Goal: Task Accomplishment & Management: Complete application form

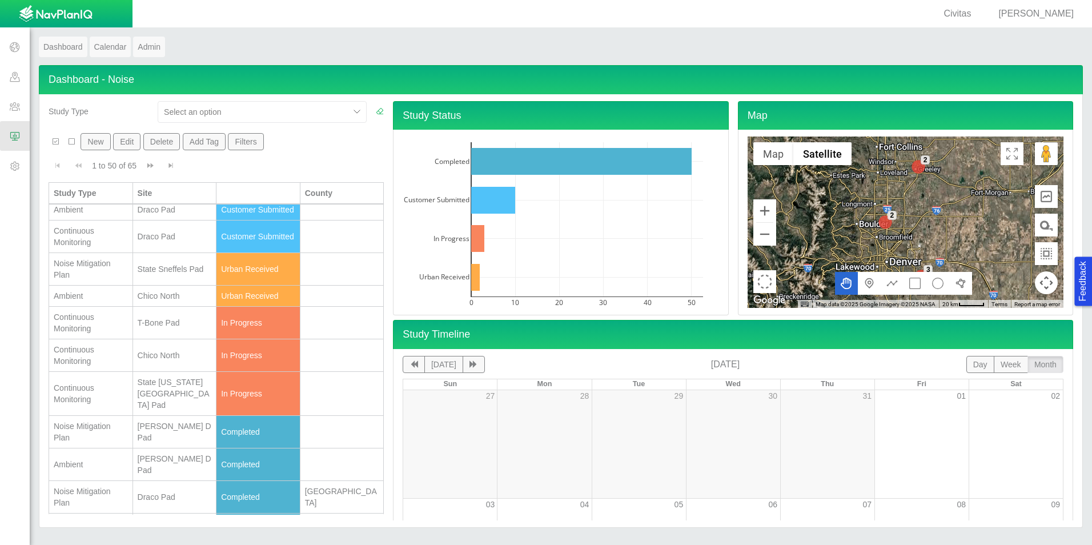
scroll to position [285, 0]
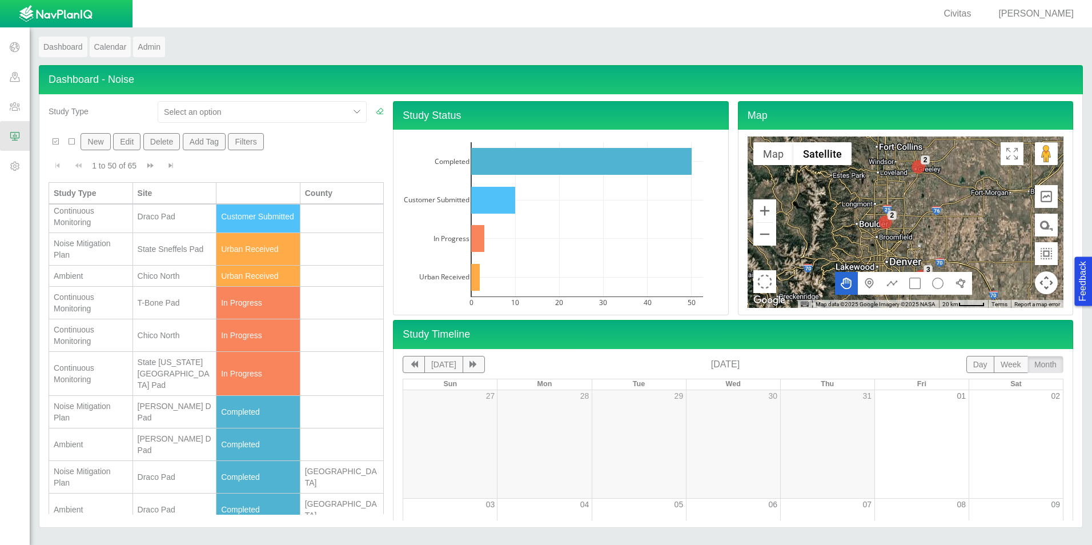
click at [94, 140] on button "New" at bounding box center [95, 141] width 30 height 17
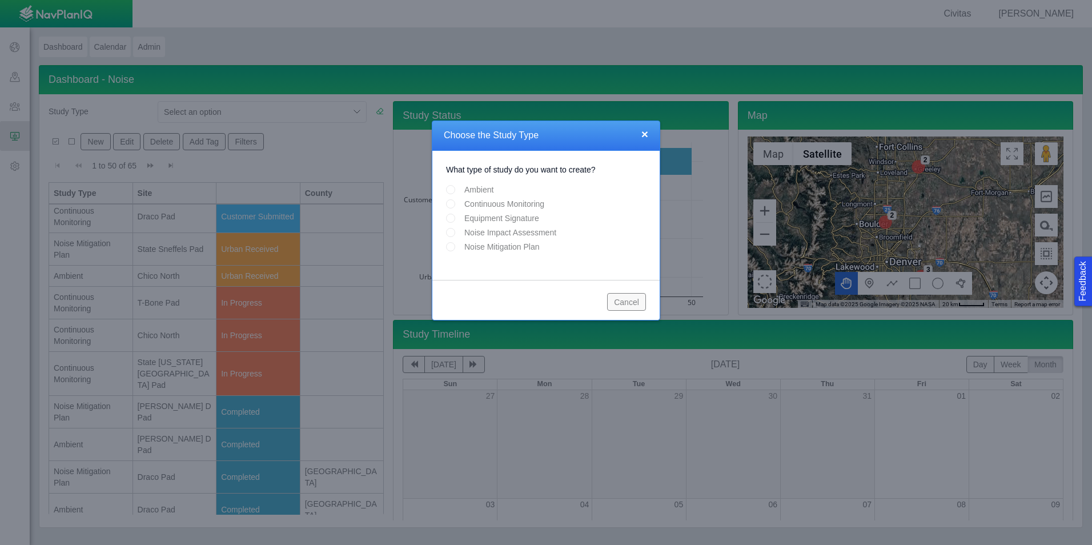
click at [448, 207] on input "Continuous Monitoring" at bounding box center [450, 203] width 9 height 9
radio input "true"
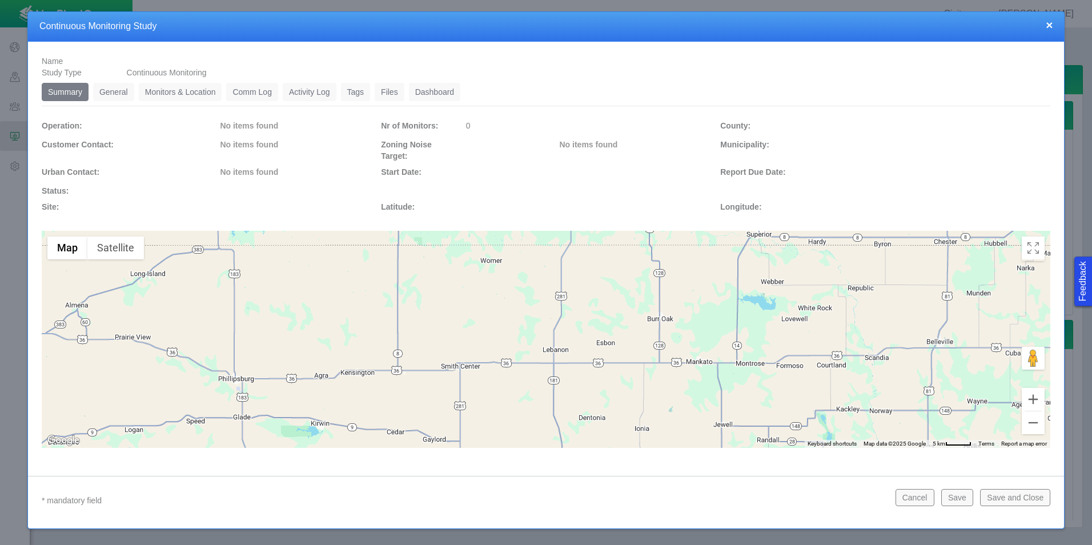
click at [124, 93] on link "General" at bounding box center [113, 92] width 41 height 18
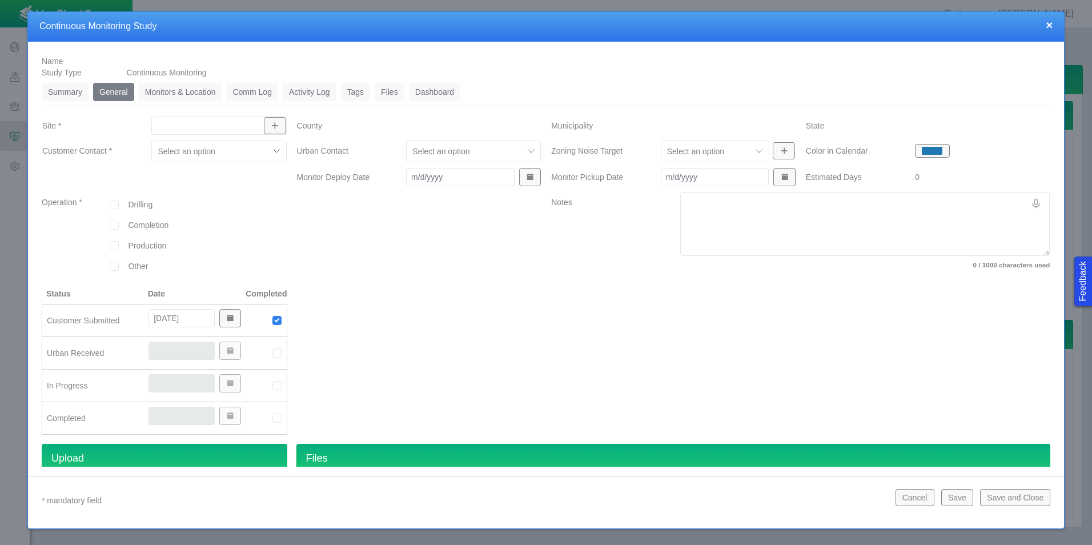
click at [200, 132] on div at bounding box center [218, 125] width 135 height 18
drag, startPoint x: 208, startPoint y: 131, endPoint x: 147, endPoint y: 129, distance: 61.7
click at [147, 129] on div "civi" at bounding box center [218, 125] width 153 height 21
click at [216, 152] on span "State [US_STATE][GEOGRAPHIC_DATA] Pad" at bounding box center [217, 151] width 122 height 11
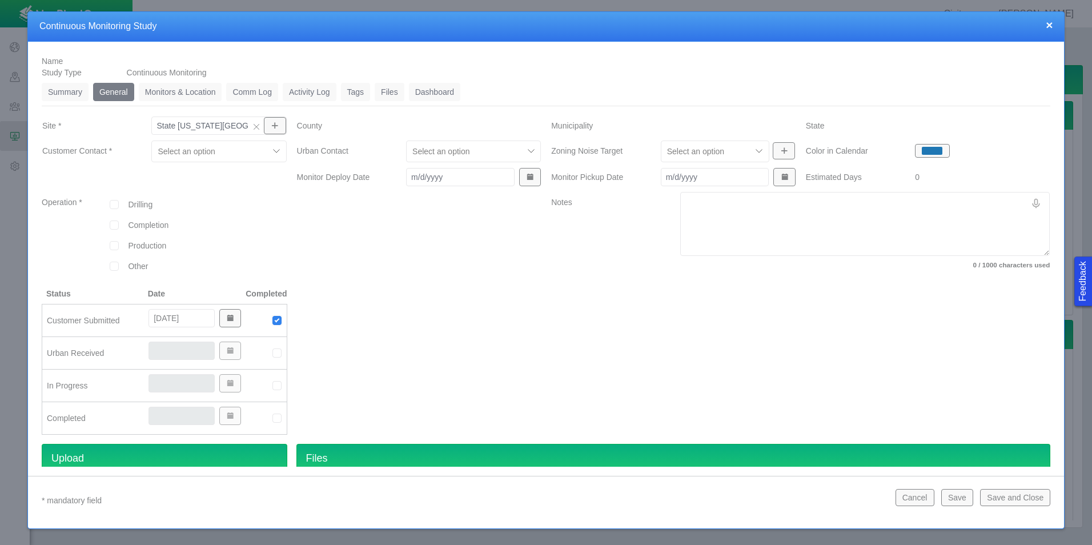
type input "State [US_STATE][GEOGRAPHIC_DATA] Pad"
click at [276, 152] on div at bounding box center [277, 151] width 17 height 17
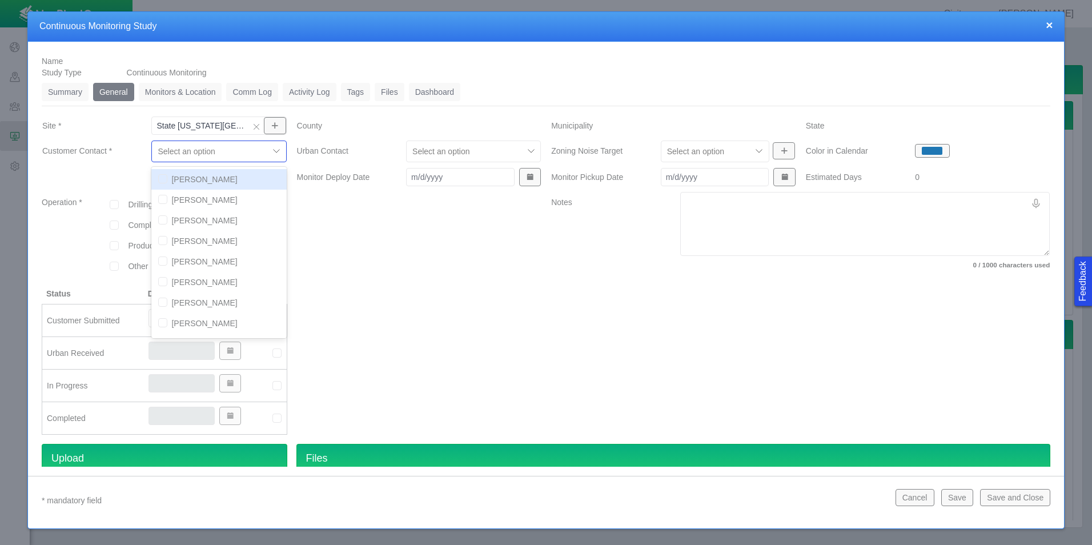
click at [163, 182] on input "checkbox" at bounding box center [162, 178] width 9 height 9
checkbox input "true"
click at [166, 199] on input "checkbox" at bounding box center [162, 199] width 9 height 9
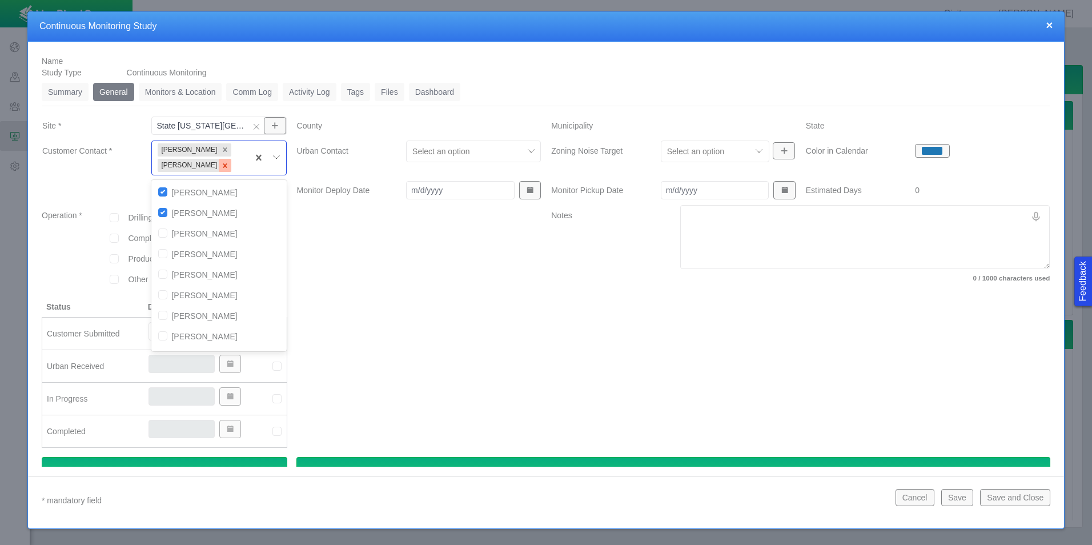
click at [221, 166] on icon "Remove Ben Landon" at bounding box center [225, 166] width 8 height 8
checkbox input "false"
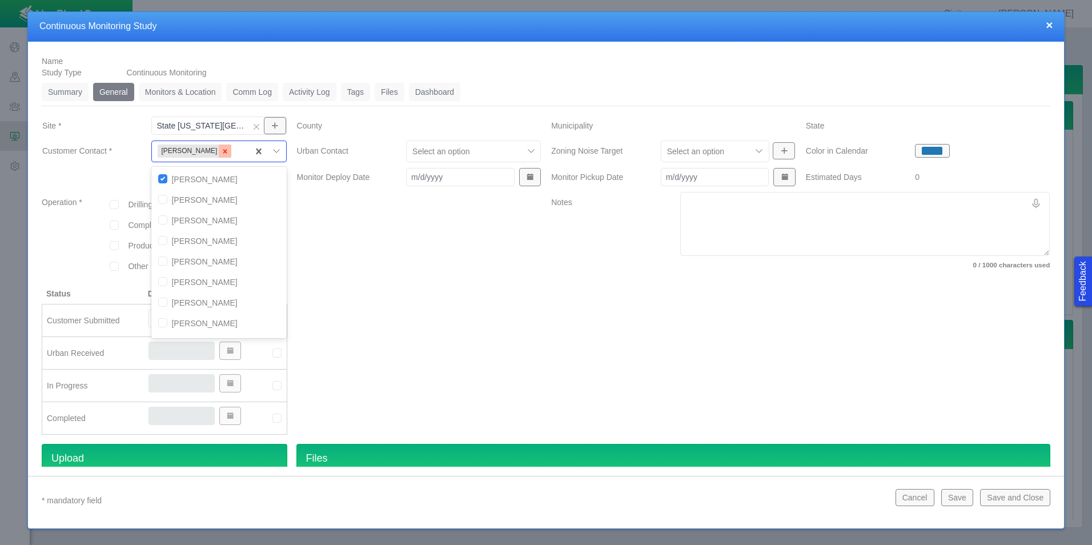
click at [221, 153] on icon "Remove Brian Puckett" at bounding box center [225, 151] width 8 height 8
checkbox input "false"
click at [470, 154] on div at bounding box center [464, 151] width 105 height 14
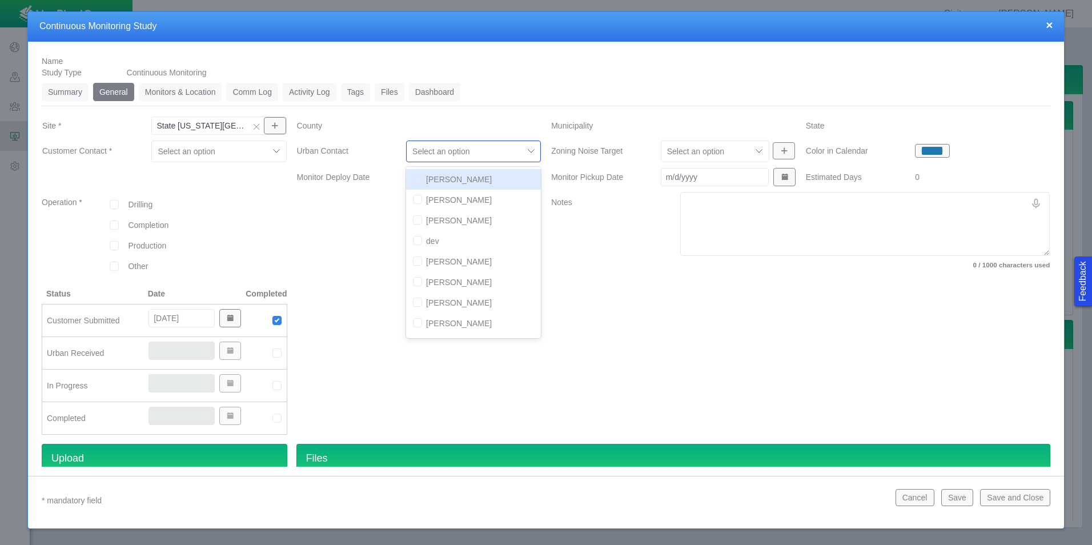
click at [413, 182] on input "checkbox" at bounding box center [417, 178] width 9 height 9
checkbox input "true"
click at [416, 196] on input "checkbox" at bounding box center [417, 199] width 9 height 9
checkbox input "true"
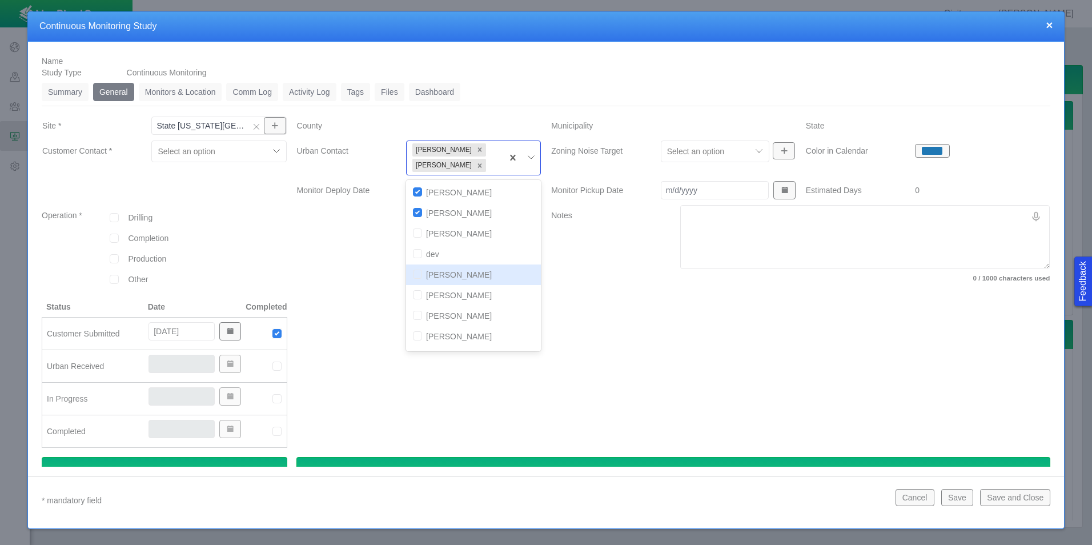
click at [413, 273] on input "checkbox" at bounding box center [417, 273] width 9 height 9
checkbox input "true"
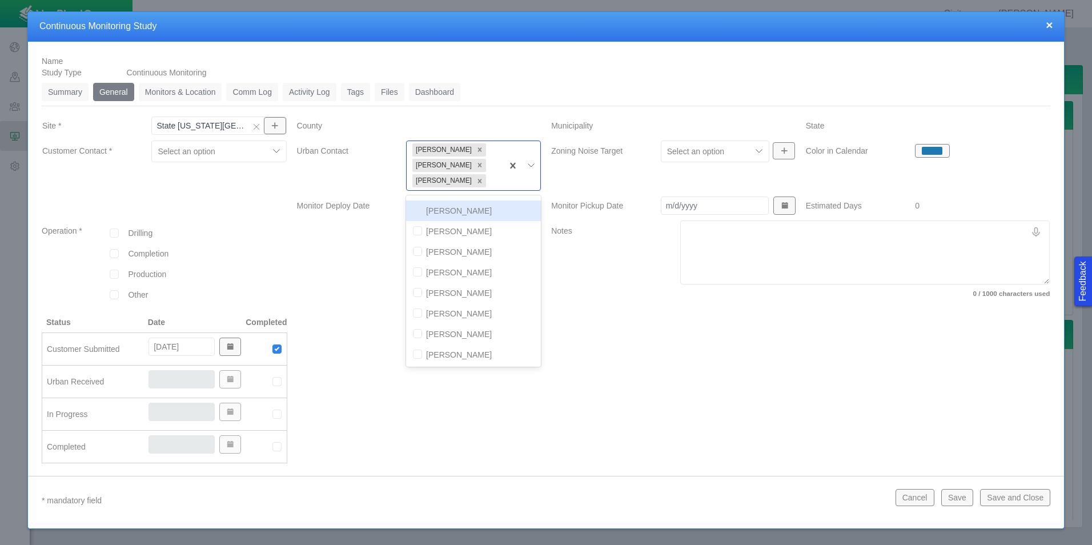
scroll to position [100, 0]
click at [413, 353] on input "checkbox" at bounding box center [417, 353] width 9 height 9
checkbox input "true"
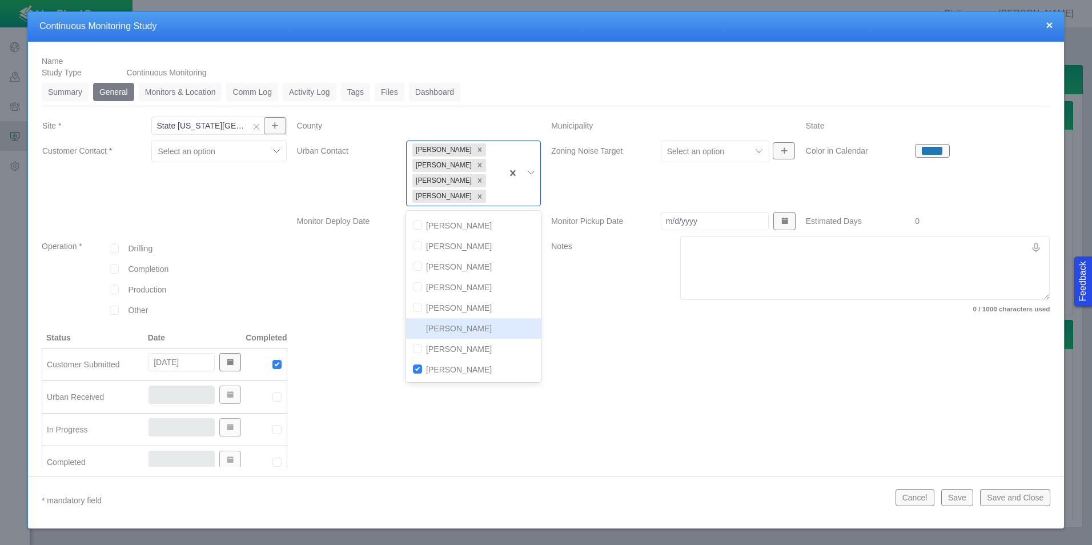
click at [219, 156] on div at bounding box center [210, 151] width 105 height 14
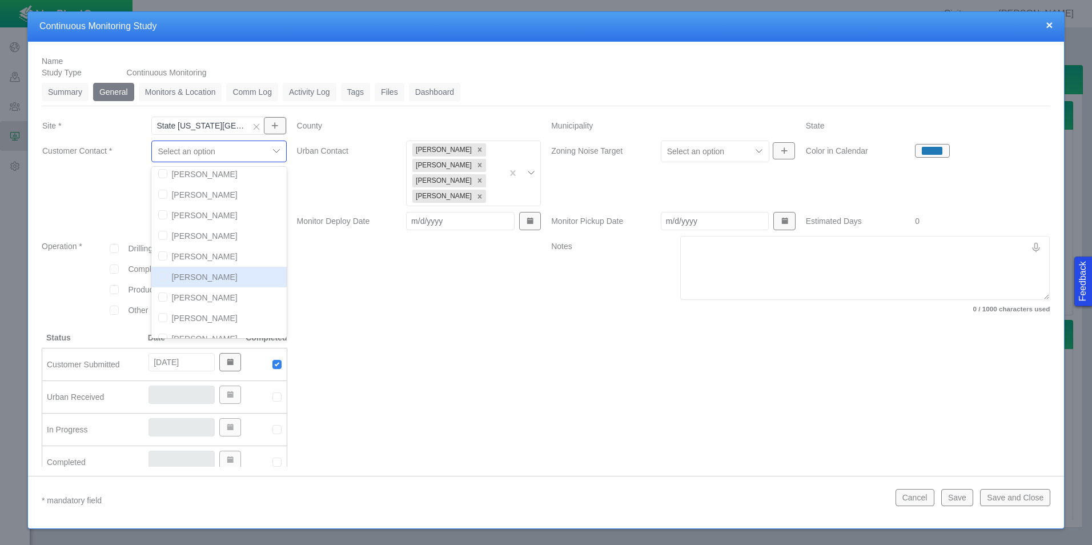
scroll to position [114, 0]
click at [164, 293] on input "checkbox" at bounding box center [162, 290] width 9 height 9
checkbox input "true"
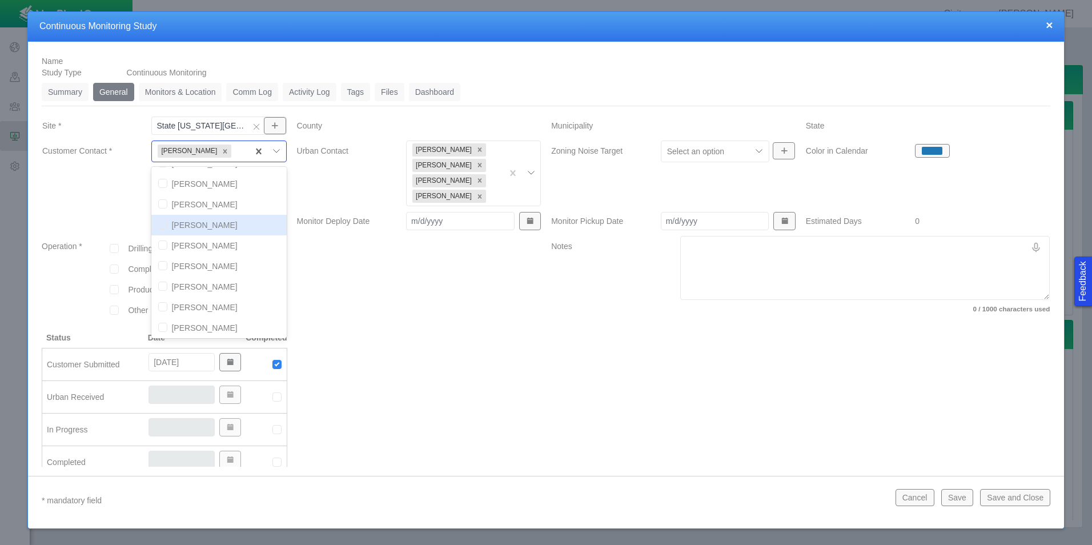
scroll to position [0, 0]
click at [162, 221] on input "checkbox" at bounding box center [162, 219] width 9 height 9
checkbox input "true"
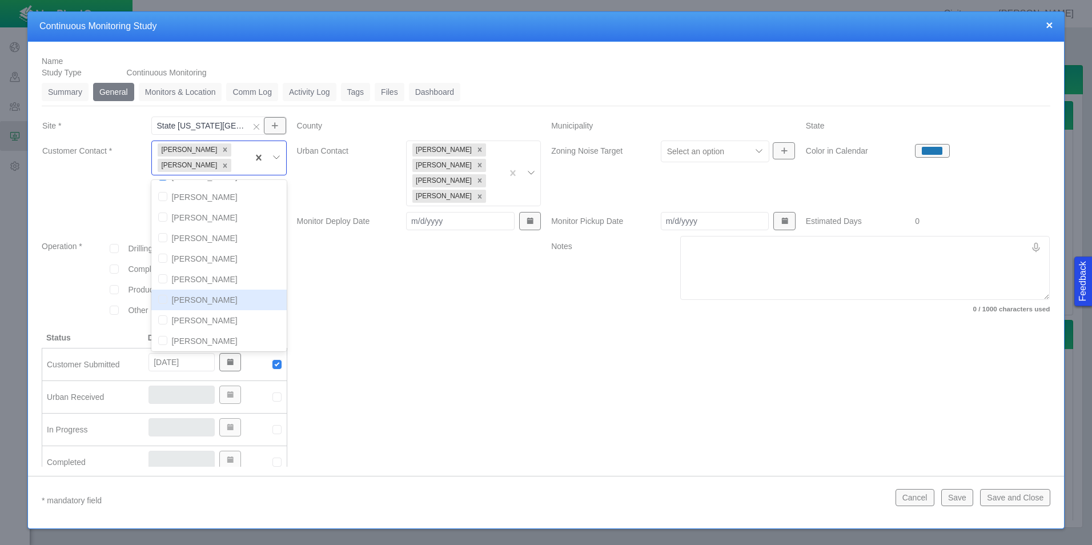
scroll to position [114, 0]
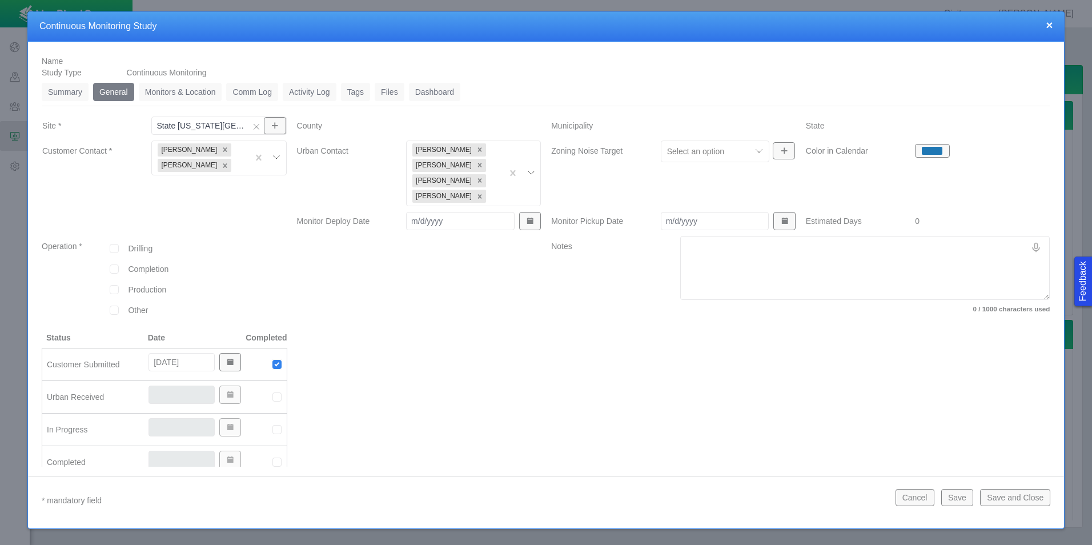
click at [409, 359] on div at bounding box center [419, 410] width 255 height 156
click at [273, 395] on img at bounding box center [277, 397] width 10 height 10
type input "[DATE]"
click at [115, 251] on input "checkbox" at bounding box center [114, 248] width 9 height 9
checkbox input "true"
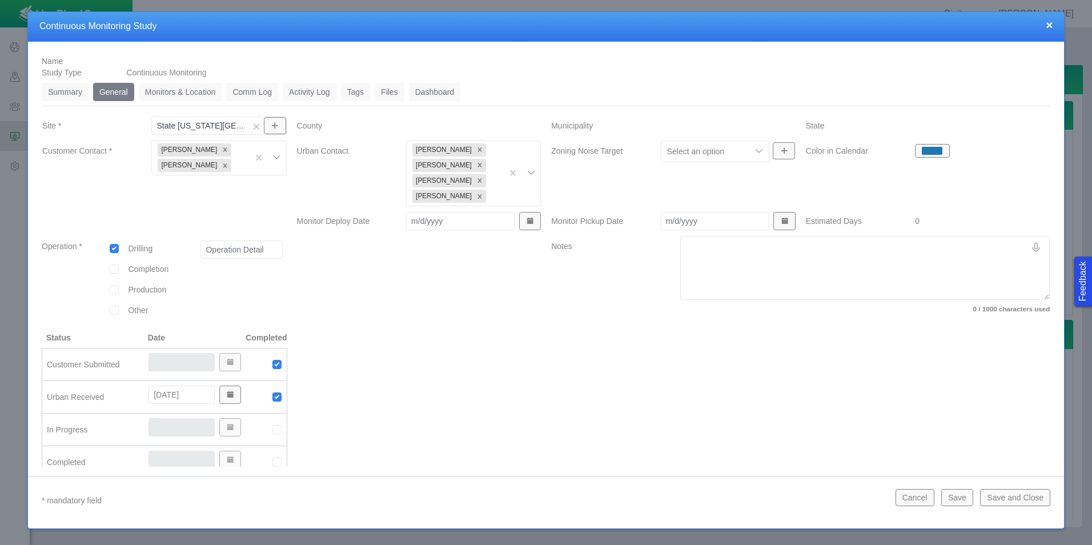
click at [408, 317] on div at bounding box center [419, 284] width 255 height 96
click at [460, 223] on input "Monitor Deploy Date" at bounding box center [460, 221] width 108 height 18
type input "[DATE]"
click at [514, 343] on div at bounding box center [419, 410] width 255 height 156
click at [71, 91] on link "Summary" at bounding box center [65, 92] width 47 height 18
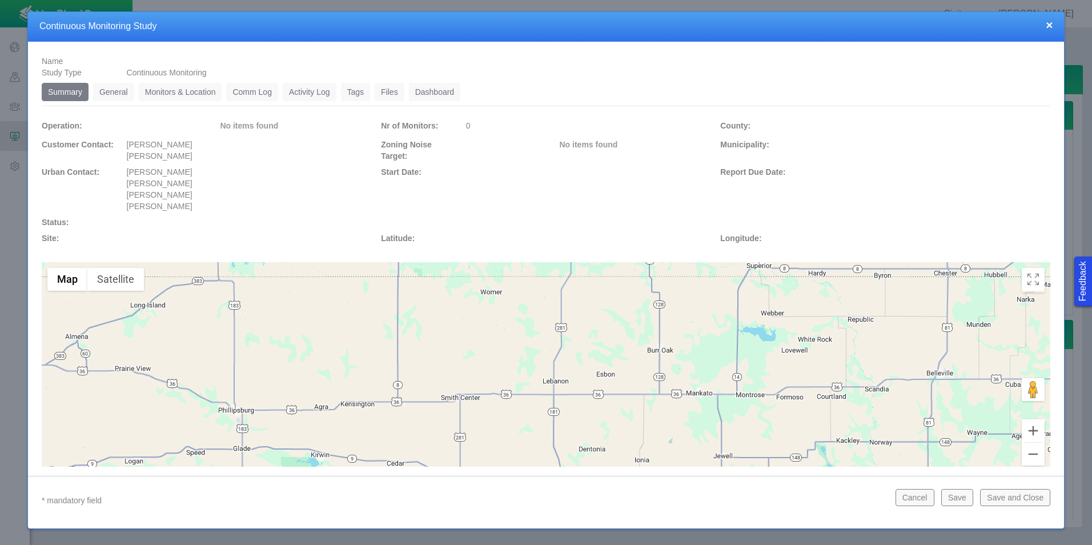
click at [152, 98] on link "Monitors & Location" at bounding box center [180, 92] width 83 height 18
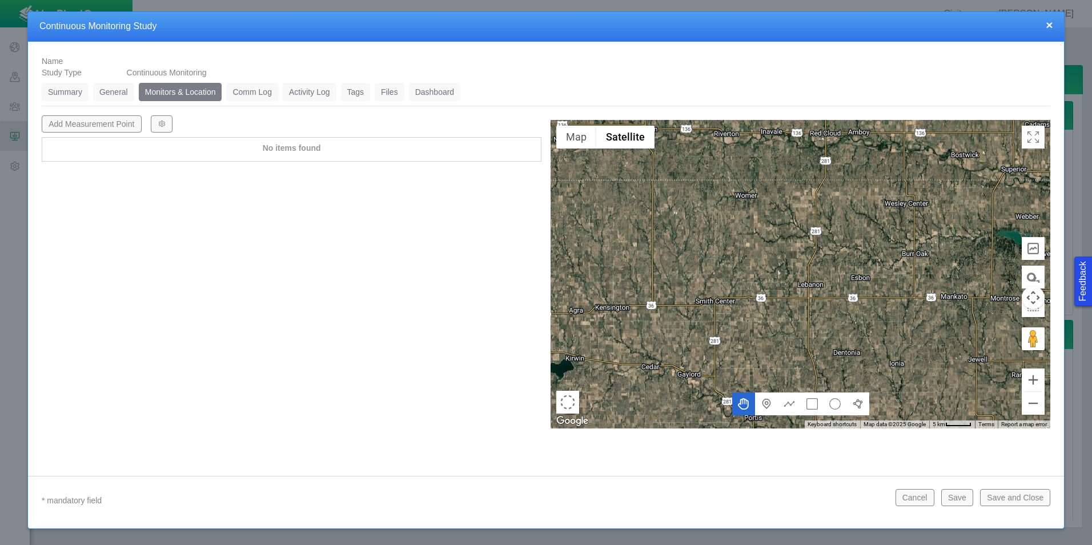
click at [82, 124] on button "Add Measurement Point" at bounding box center [92, 123] width 100 height 17
type textarea "x"
select select "CostumerReview"
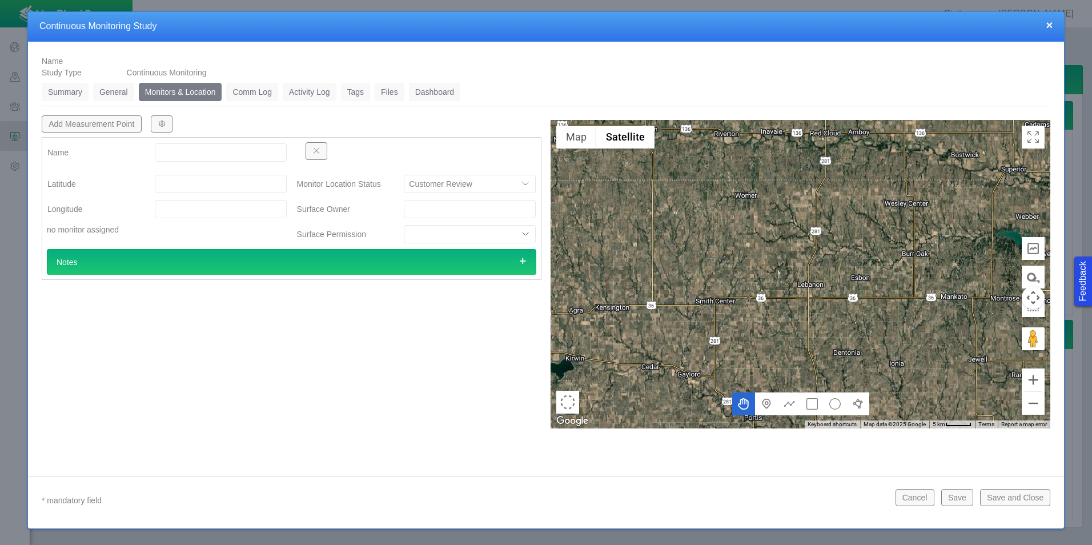
click at [200, 156] on input "Name" at bounding box center [221, 152] width 132 height 18
drag, startPoint x: 176, startPoint y: 157, endPoint x: 148, endPoint y: 157, distance: 28.0
click at [148, 157] on div "TL1" at bounding box center [221, 152] width 150 height 21
type input "MP1"
click at [177, 175] on input "Latitude" at bounding box center [221, 184] width 132 height 18
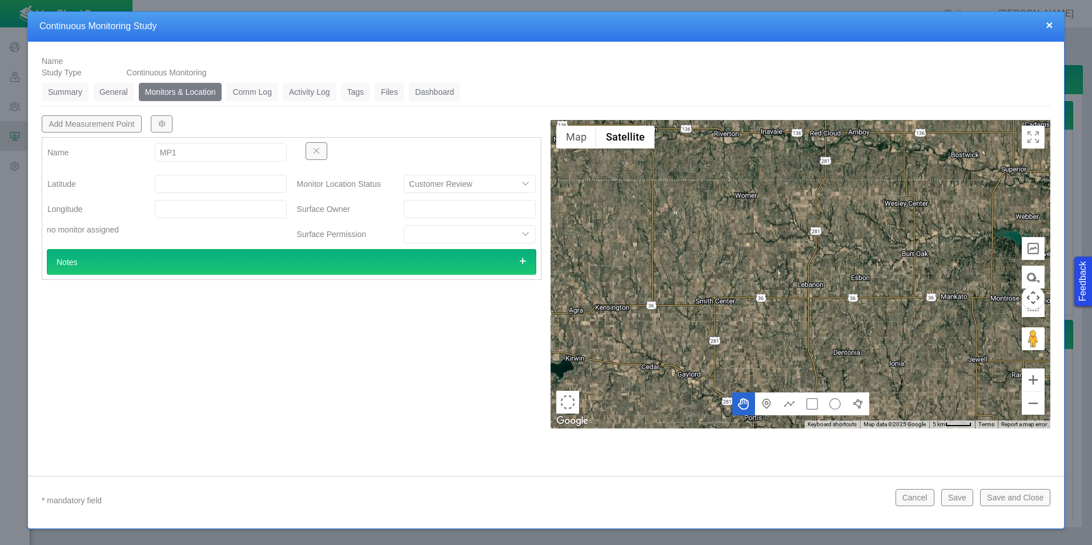
click at [257, 180] on input "Latitude" at bounding box center [221, 184] width 132 height 18
paste input "39°37'0.47"N"
type input "39°37'0.47"N"
click at [249, 202] on div "Latitude 39°37'0.47"N Longitude no monitor assigned" at bounding box center [166, 211] width 249 height 75
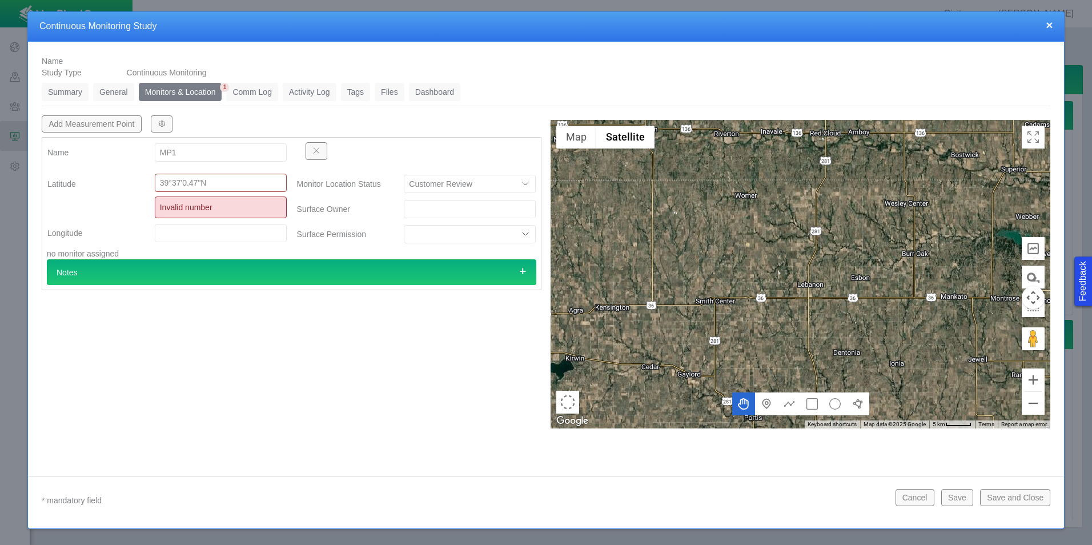
drag, startPoint x: 249, startPoint y: 177, endPoint x: 152, endPoint y: 176, distance: 96.5
click at [152, 176] on div "39°37'0.47"N Invalid number" at bounding box center [221, 196] width 150 height 45
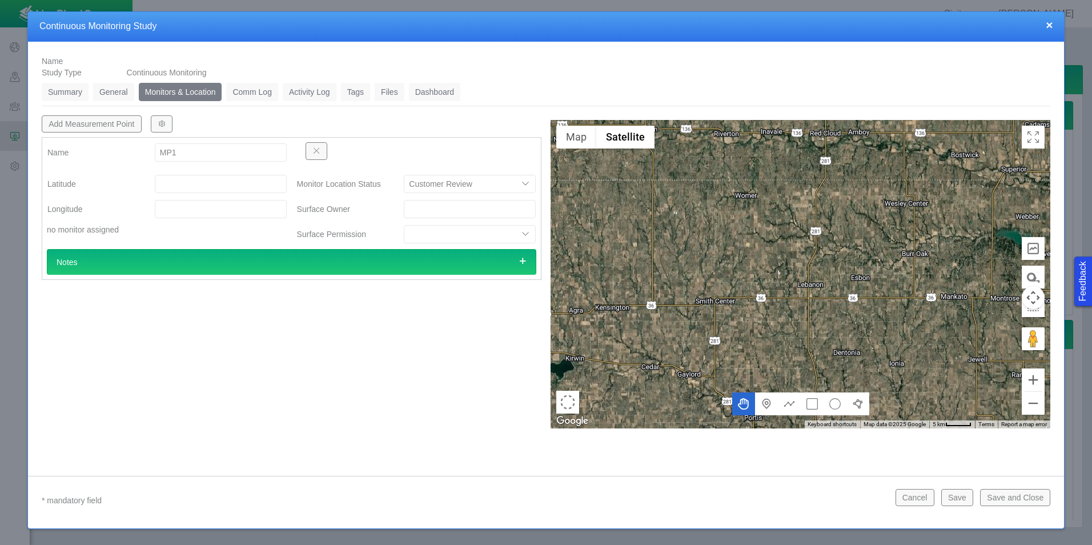
click at [206, 187] on input "Latitude" at bounding box center [221, 184] width 132 height 18
paste input "39.616797"
type input "39.61679700"
click at [201, 210] on input "Longitude" at bounding box center [221, 209] width 132 height 18
click at [253, 215] on input "Longitude" at bounding box center [221, 209] width 132 height 18
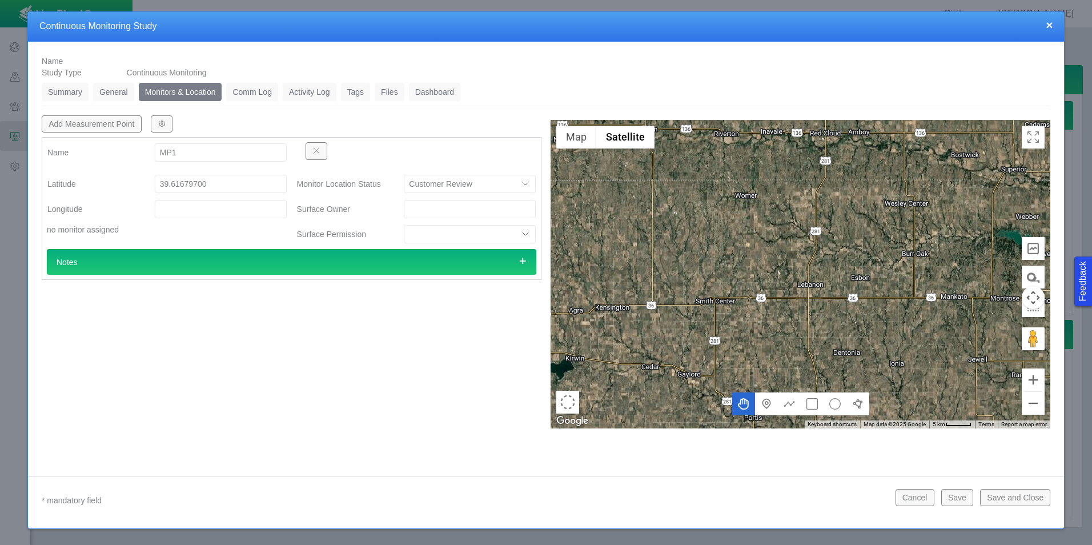
paste input "104.618214"
type input "104.61821400"
click at [277, 297] on div "Add Measurement Point Name MP1 [GEOGRAPHIC_DATA] no monitor assigned Monitor Lo…" at bounding box center [291, 271] width 509 height 313
click at [117, 123] on button "Add Measurement Point" at bounding box center [92, 123] width 100 height 17
type textarea "x"
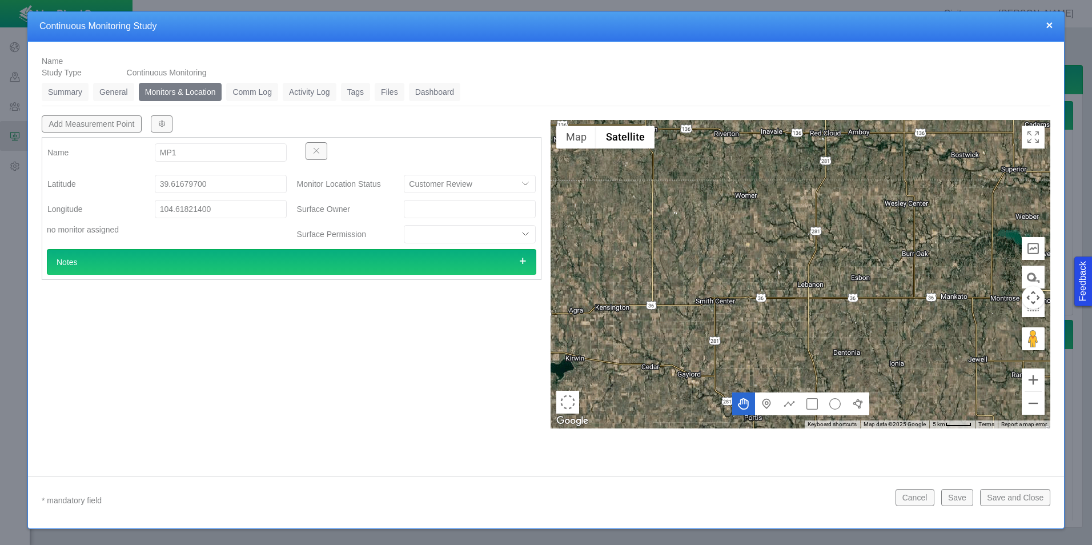
select select "CostumerReview"
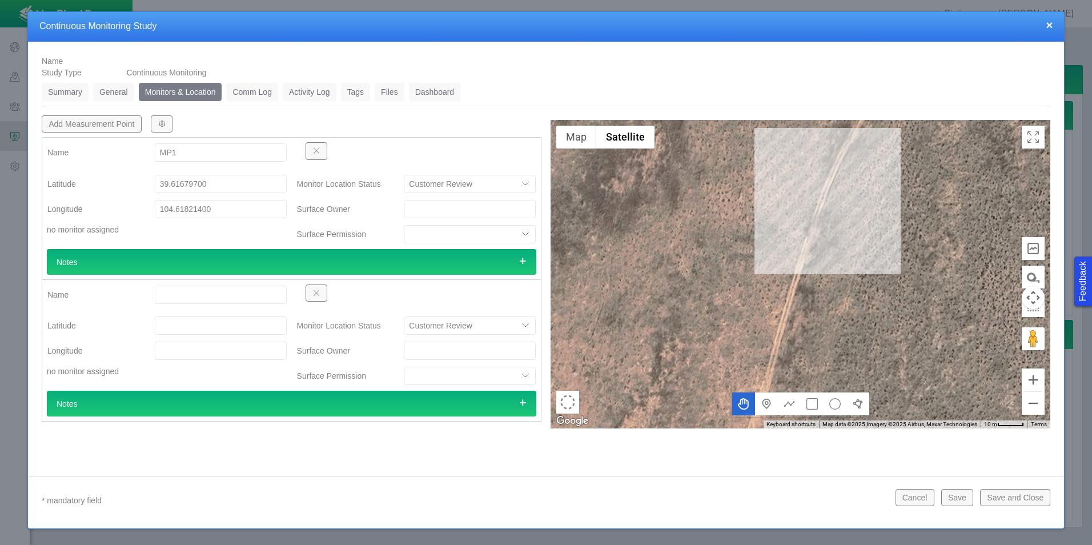
click at [171, 290] on input "Name" at bounding box center [221, 294] width 132 height 18
type input "MP2"
click at [223, 333] on input "Latitude" at bounding box center [221, 325] width 132 height 18
paste input "39.600053"
type input "39.60005300"
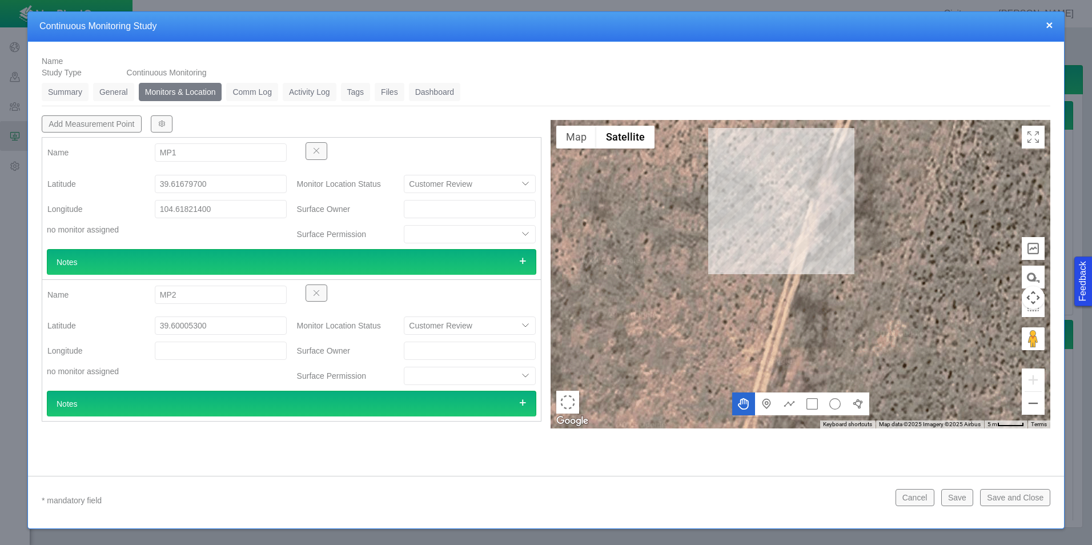
click at [230, 344] on input "Longitude" at bounding box center [221, 350] width 132 height 18
paste input "104.61275"
type input "104.61275000"
click at [159, 208] on input "104.61821400" at bounding box center [221, 209] width 132 height 18
type input "-104.61821400"
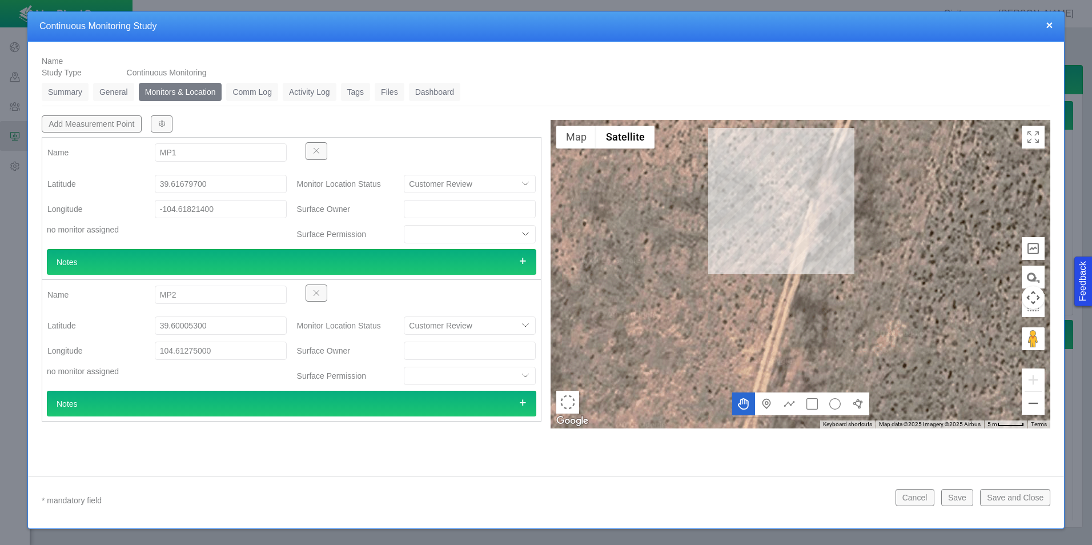
click at [160, 355] on input "104.61275000" at bounding box center [221, 350] width 132 height 18
type input "-104.61275000"
click at [107, 128] on button "Add Measurement Point" at bounding box center [92, 123] width 100 height 17
type textarea "x"
select select "CostumerReview"
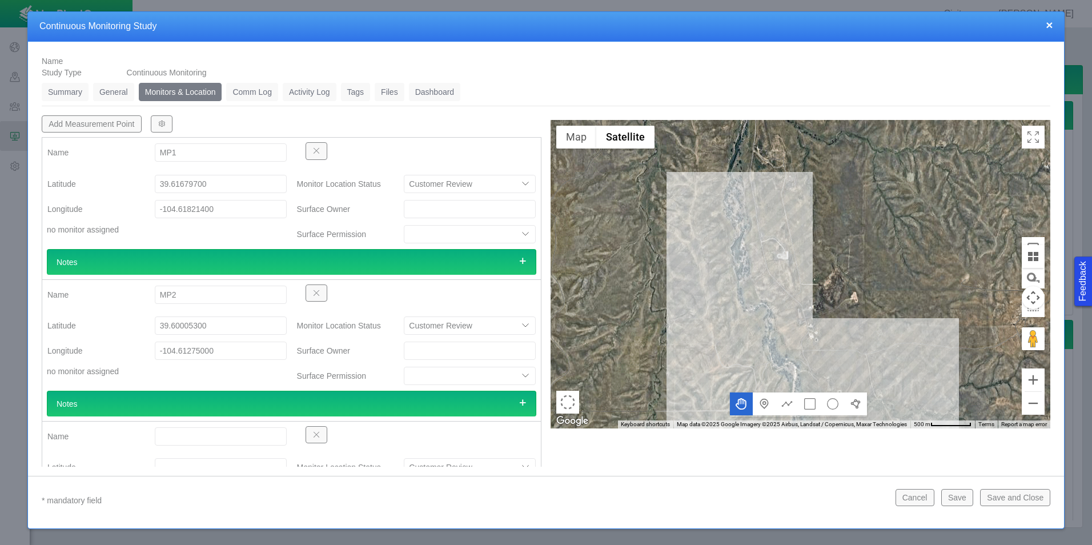
drag, startPoint x: 222, startPoint y: 324, endPoint x: 119, endPoint y: 327, distance: 102.8
click at [119, 327] on div "Latitude 39.60005300" at bounding box center [166, 325] width 257 height 21
paste input "13942"
type input "39.61394200"
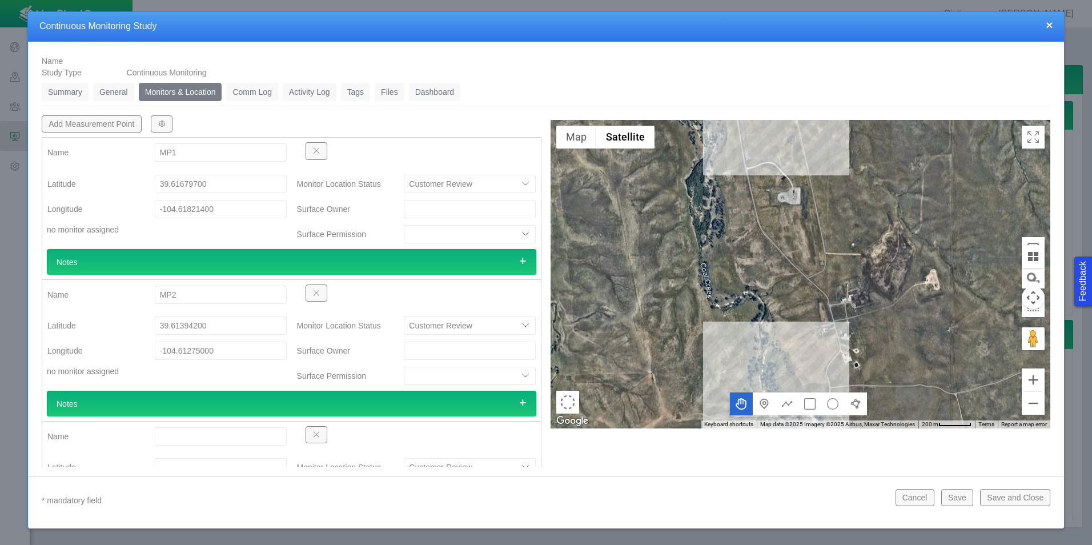
drag, startPoint x: 256, startPoint y: 346, endPoint x: 134, endPoint y: 354, distance: 123.0
click at [134, 354] on div "Longitude -104.61275000" at bounding box center [166, 350] width 257 height 21
paste input "104.61275"
click at [159, 352] on input "104.61275" at bounding box center [221, 350] width 132 height 18
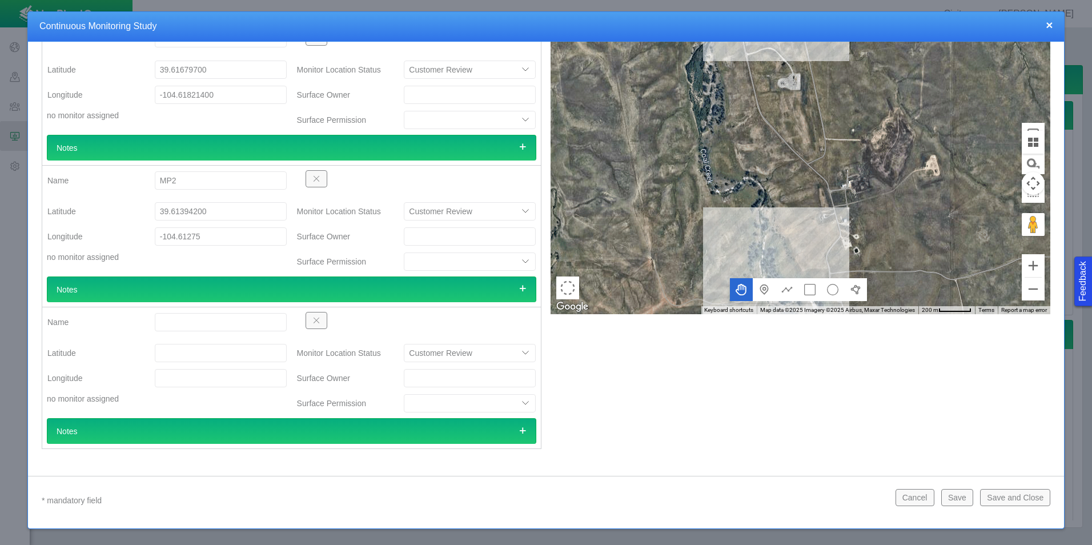
type input "-104.61275000"
click at [204, 327] on input "Name" at bounding box center [221, 322] width 132 height 18
type input "MP3"
click at [204, 352] on input "Latitude" at bounding box center [221, 353] width 132 height 18
click at [175, 351] on input "Latitude" at bounding box center [221, 353] width 132 height 18
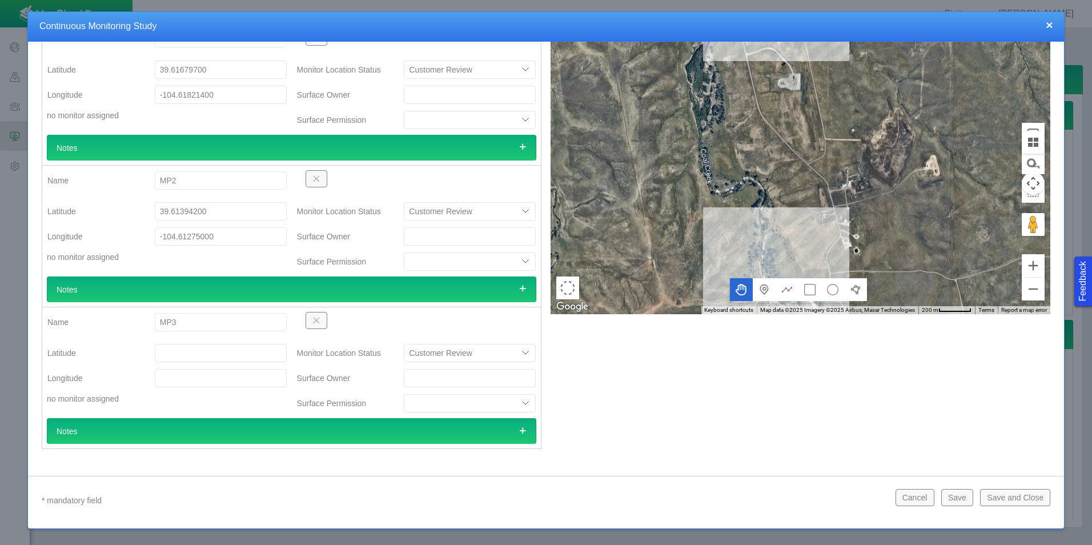
paste input "39.611369"
type input "39.61136900"
click at [230, 378] on input "Longitude" at bounding box center [221, 378] width 132 height 18
paste input "104.616847"
type input "-104.61684700"
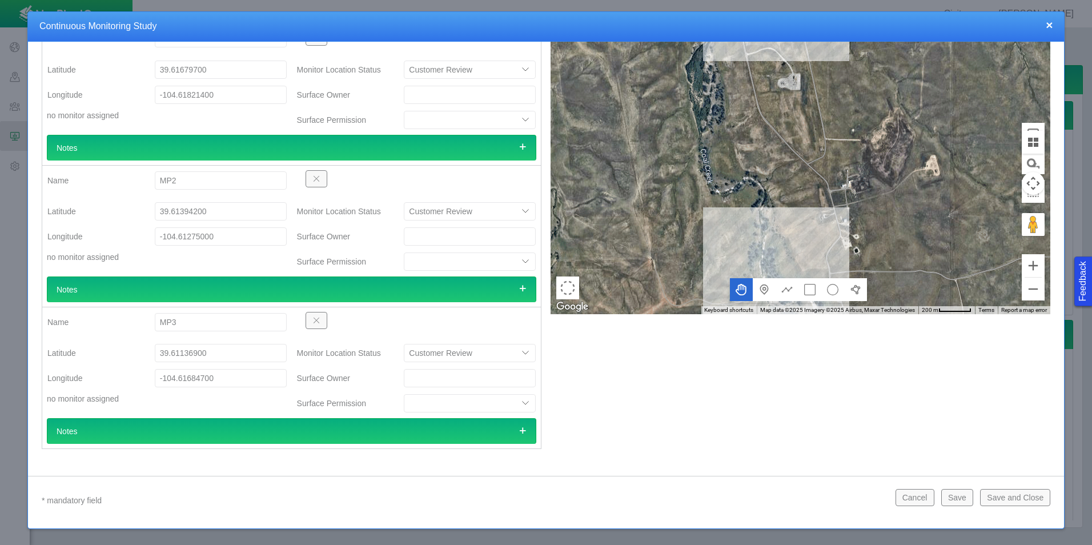
click at [609, 401] on div "← Move left → Move right ↑ Move up ↓ Move down + Zoom in - Zoom out Home Jump l…" at bounding box center [800, 229] width 509 height 457
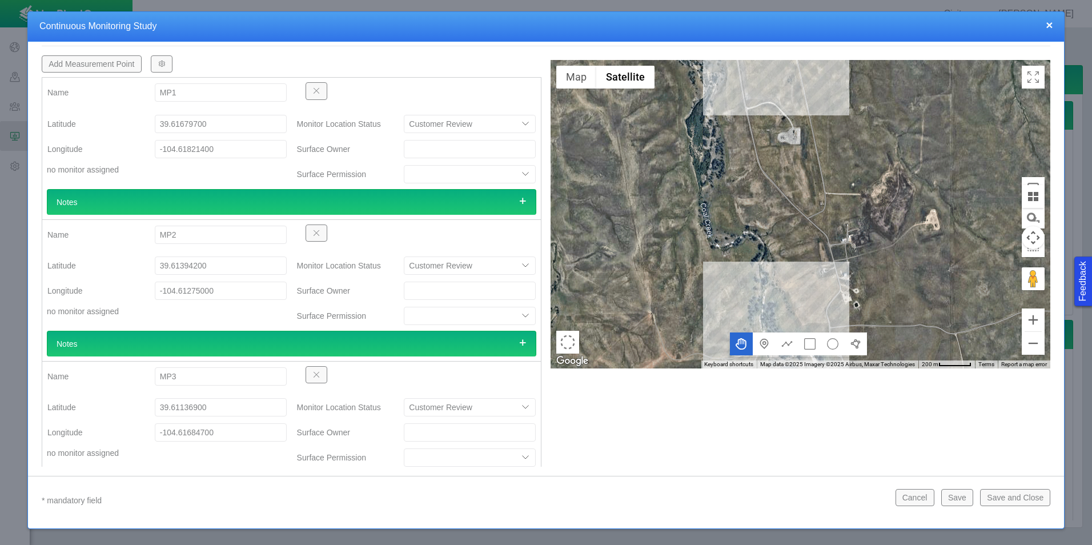
scroll to position [0, 0]
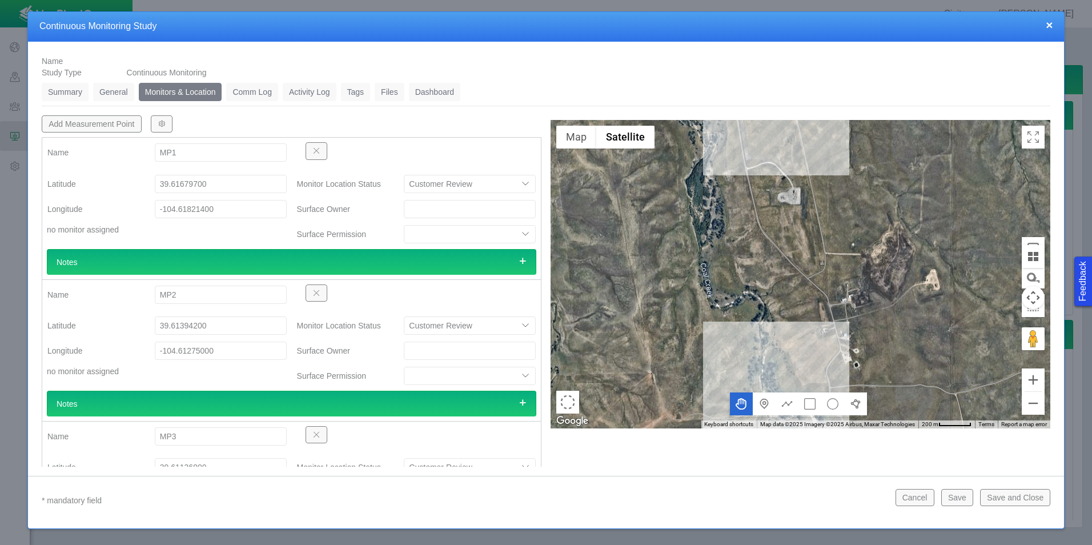
click at [121, 128] on button "Add Measurement Point" at bounding box center [92, 123] width 100 height 17
type textarea "x"
select select "CostumerReview"
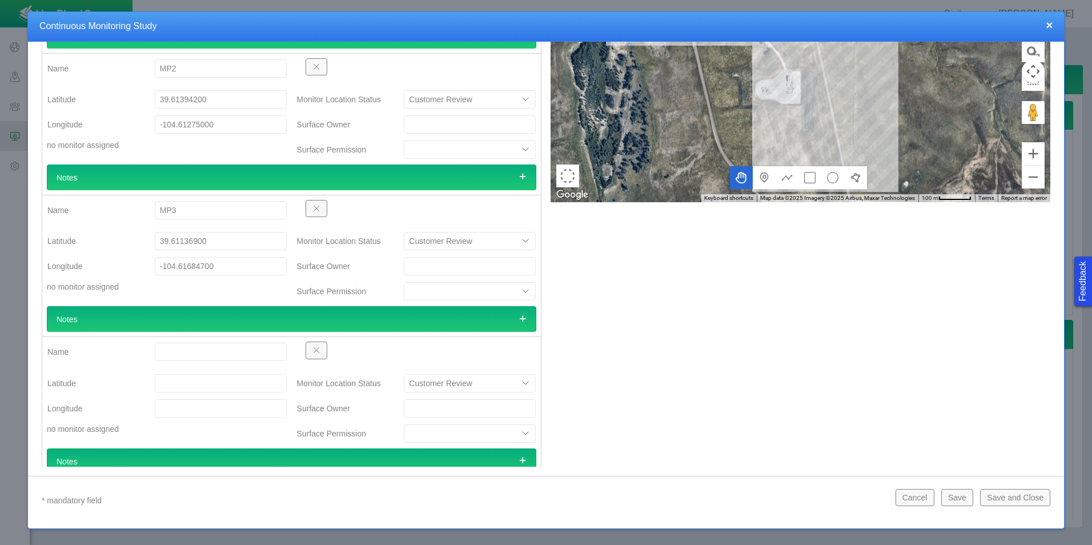
scroll to position [228, 0]
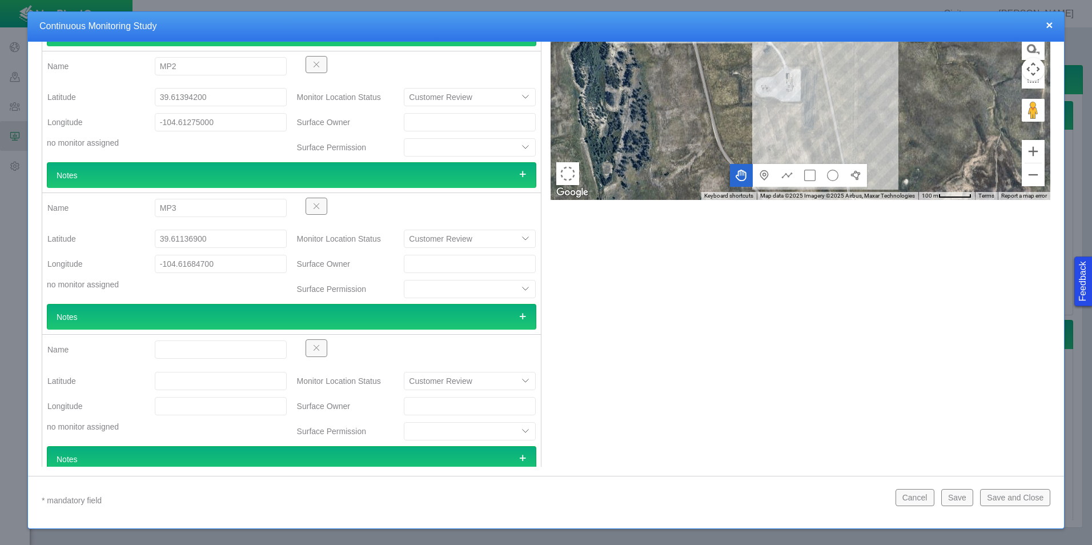
click at [250, 349] on input "Name" at bounding box center [221, 349] width 132 height 18
type input "MP4"
click at [197, 377] on input "Latitude" at bounding box center [221, 381] width 132 height 18
click at [238, 381] on input "Latitude" at bounding box center [221, 381] width 132 height 18
paste input "39.61405"
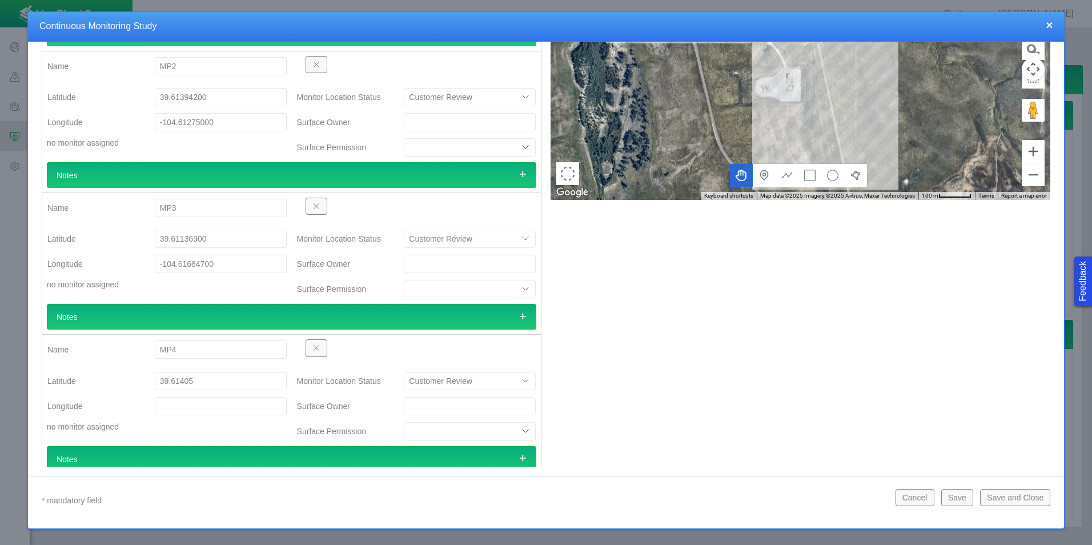
type input "39.61405000"
click at [249, 406] on input "Longitude" at bounding box center [221, 406] width 132 height 18
paste input "104.620431"
type input "104.62043100"
click at [781, 413] on div "← Move left → Move right ↑ Move up ↓ Move down + Zoom in - Zoom out Home Jump l…" at bounding box center [800, 186] width 509 height 599
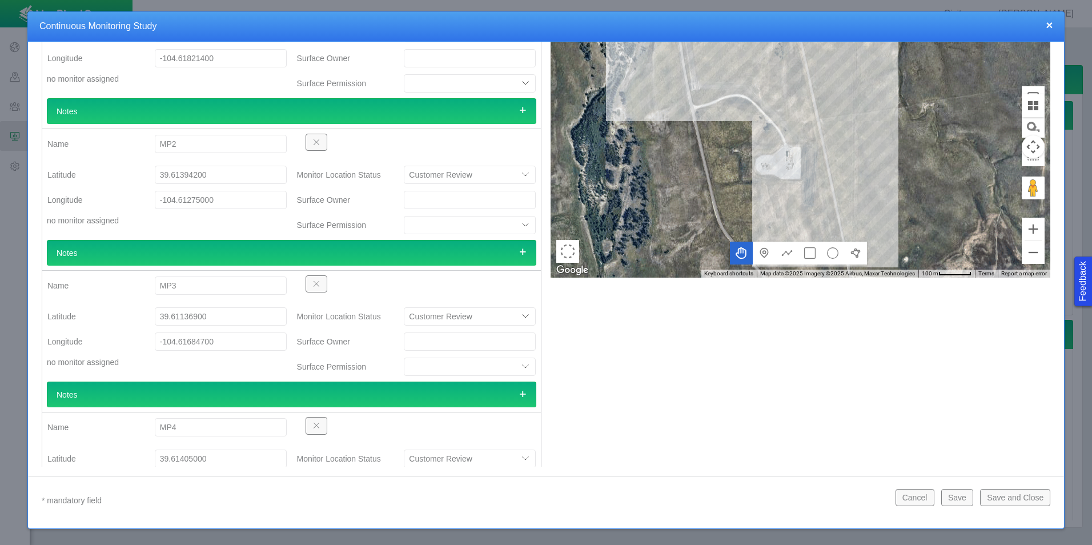
scroll to position [0, 0]
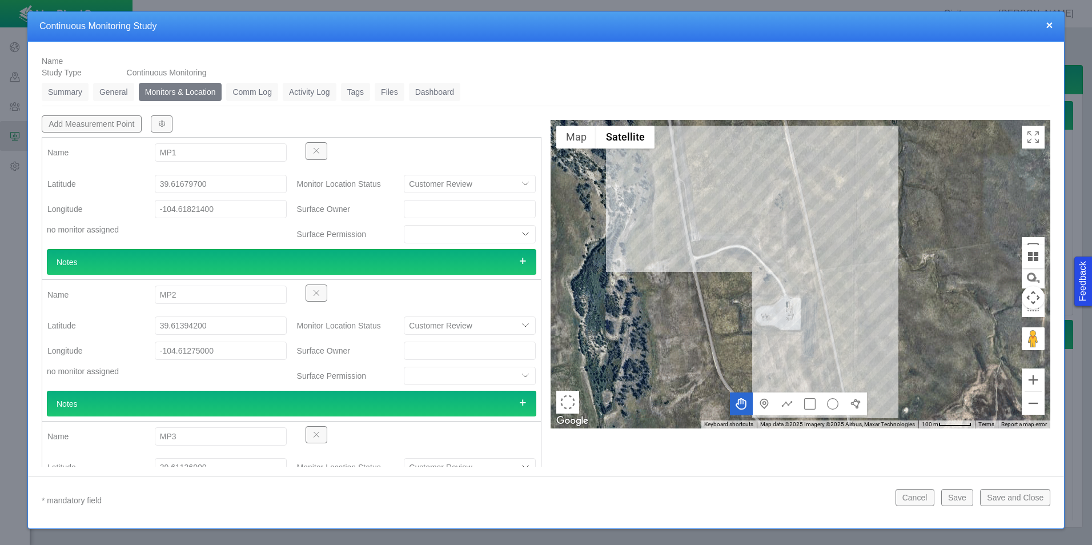
click at [94, 121] on button "Add Measurement Point" at bounding box center [92, 123] width 100 height 17
type textarea "x"
select select "CostumerReview"
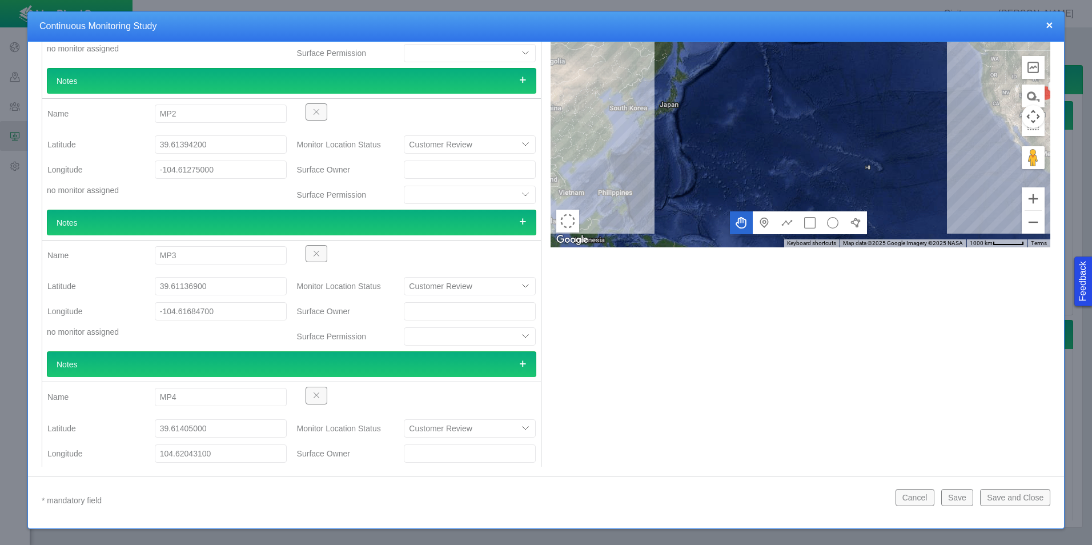
scroll to position [400, 0]
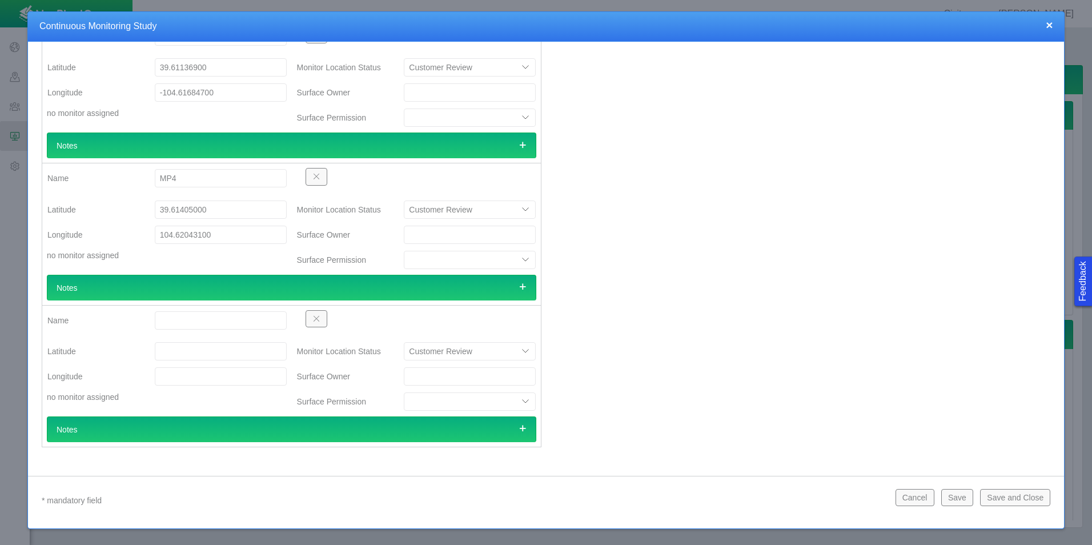
click at [161, 238] on input "104.62043100" at bounding box center [221, 235] width 132 height 18
type input "-104.62043100"
click at [316, 317] on span "button" at bounding box center [316, 319] width 8 height 8
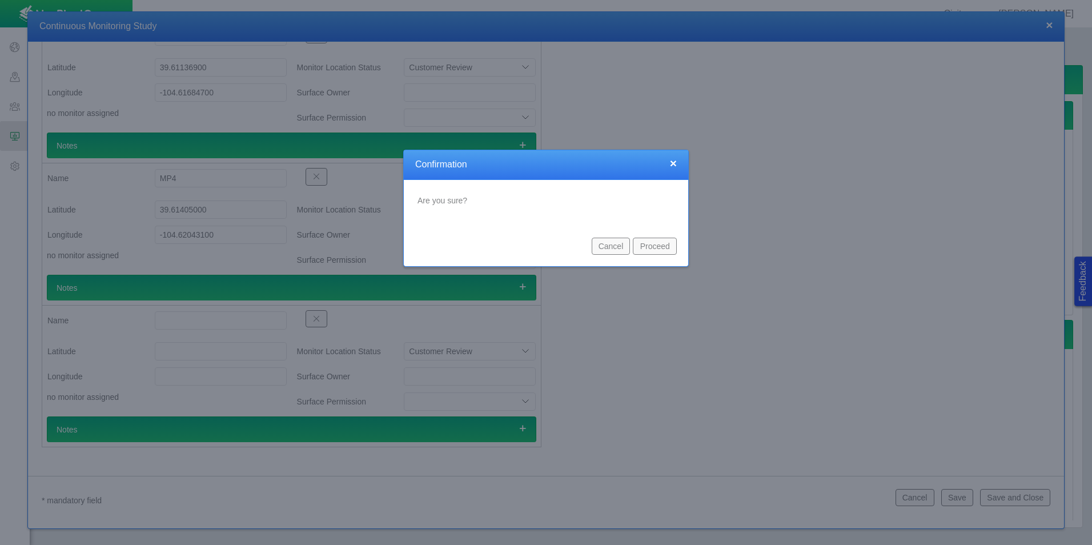
click at [661, 249] on button "Proceed" at bounding box center [655, 246] width 44 height 17
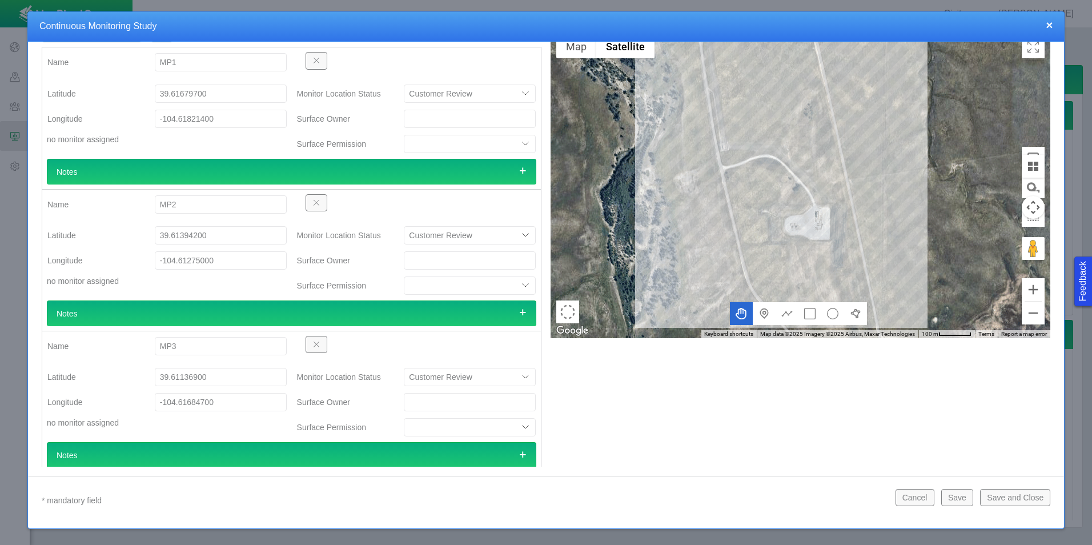
scroll to position [33, 0]
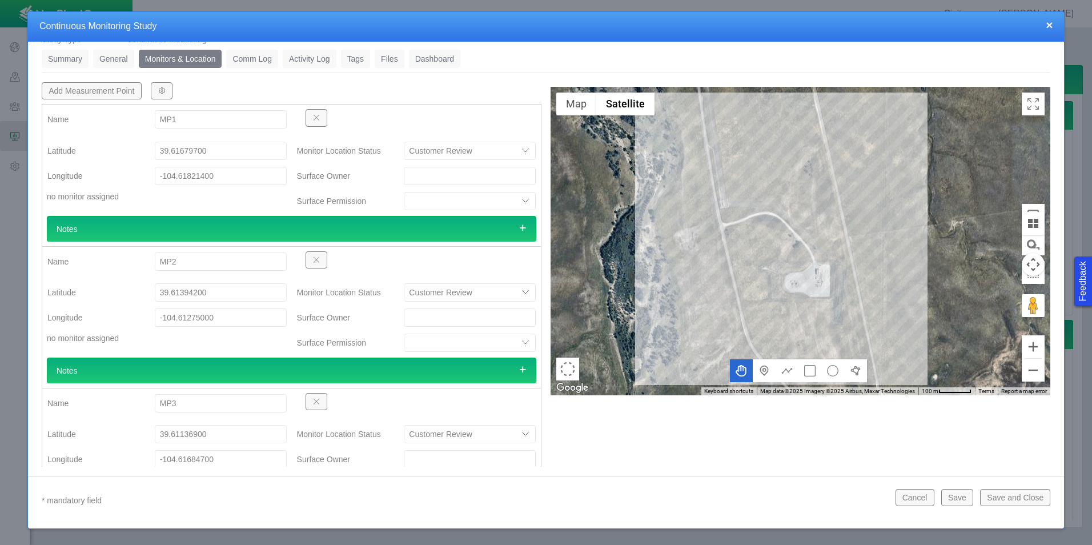
click at [120, 62] on link "General" at bounding box center [113, 59] width 41 height 18
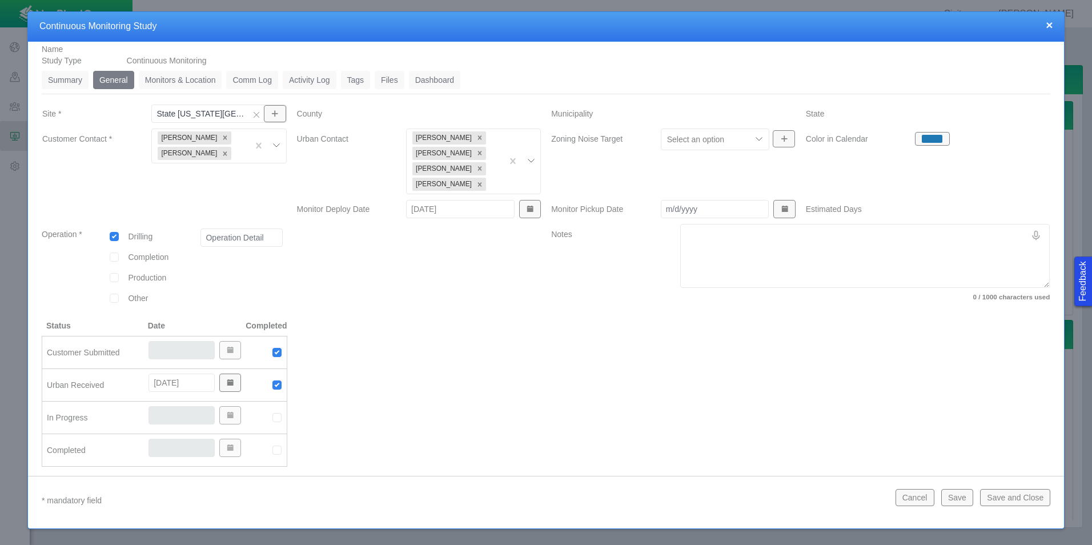
scroll to position [0, 0]
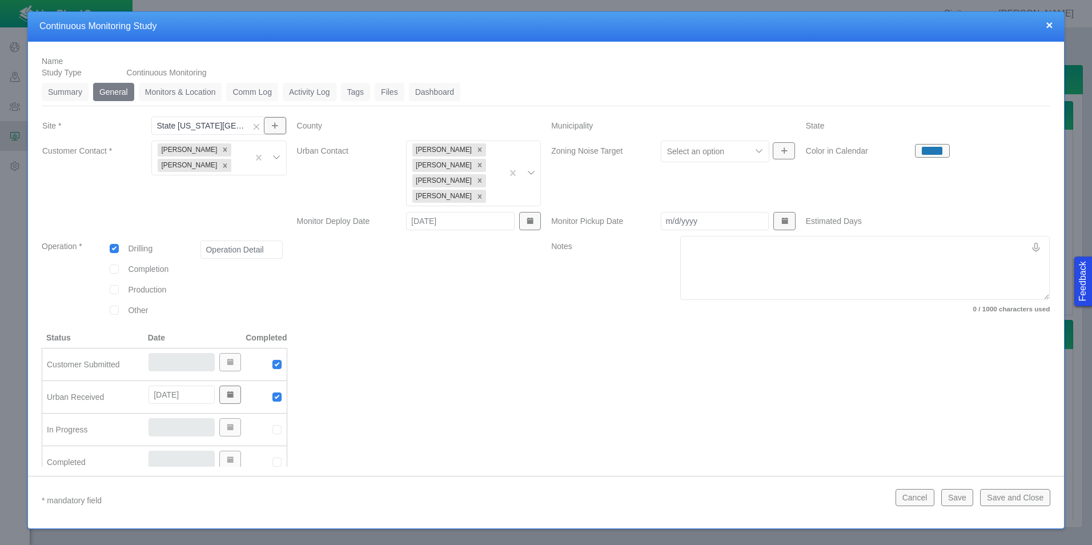
click at [57, 92] on link "Summary" at bounding box center [65, 92] width 47 height 18
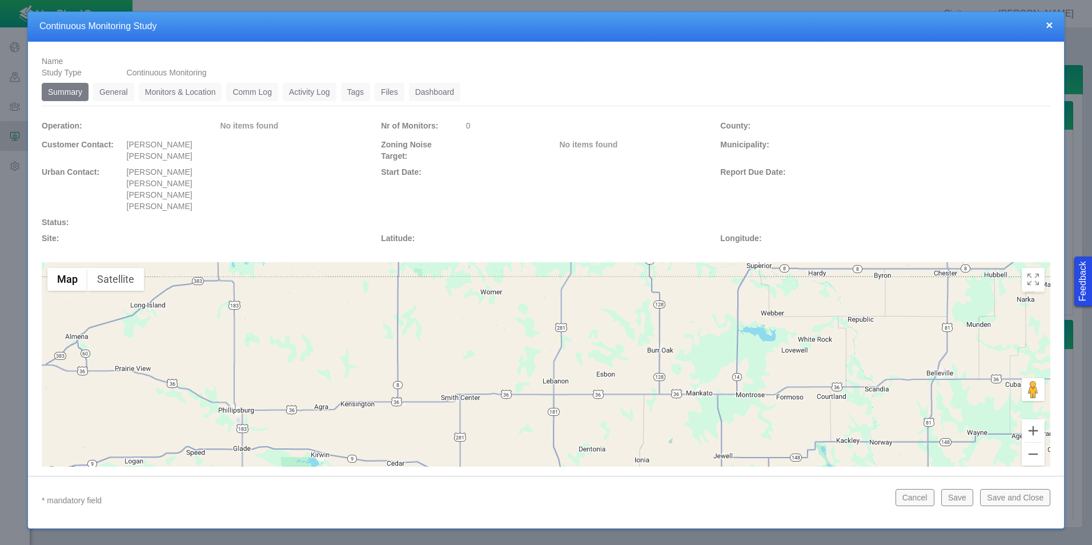
click at [108, 95] on link "General" at bounding box center [113, 92] width 41 height 18
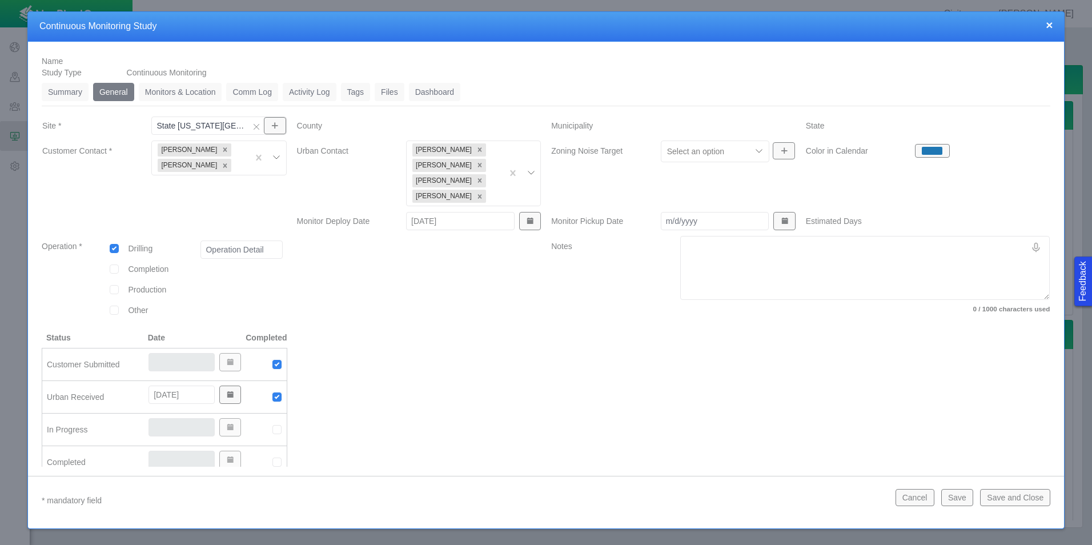
click at [170, 94] on link "Monitors & Location" at bounding box center [180, 92] width 83 height 18
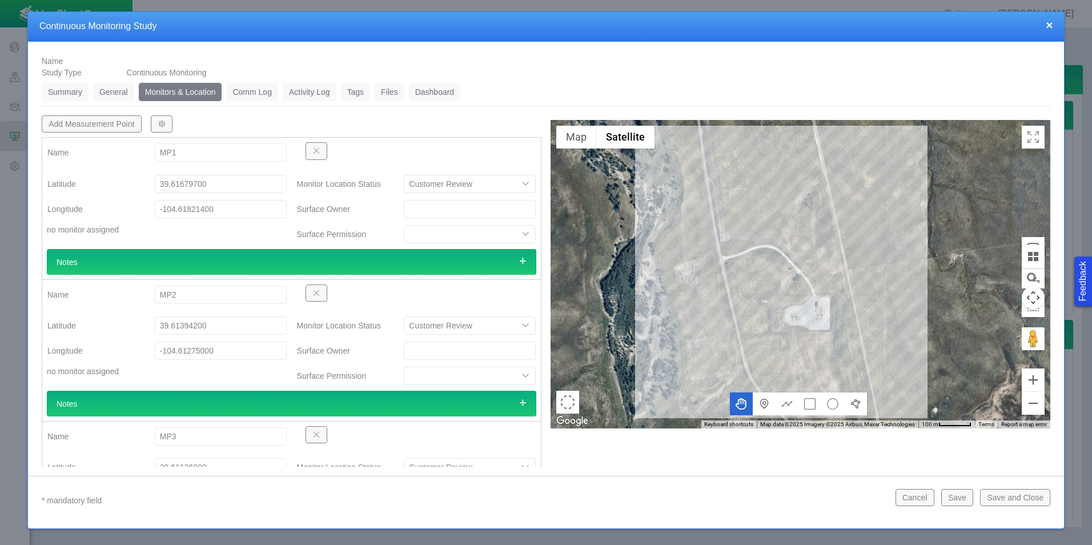
click at [511, 184] on select "Customer Review Suggest other location Approved" at bounding box center [470, 184] width 132 height 18
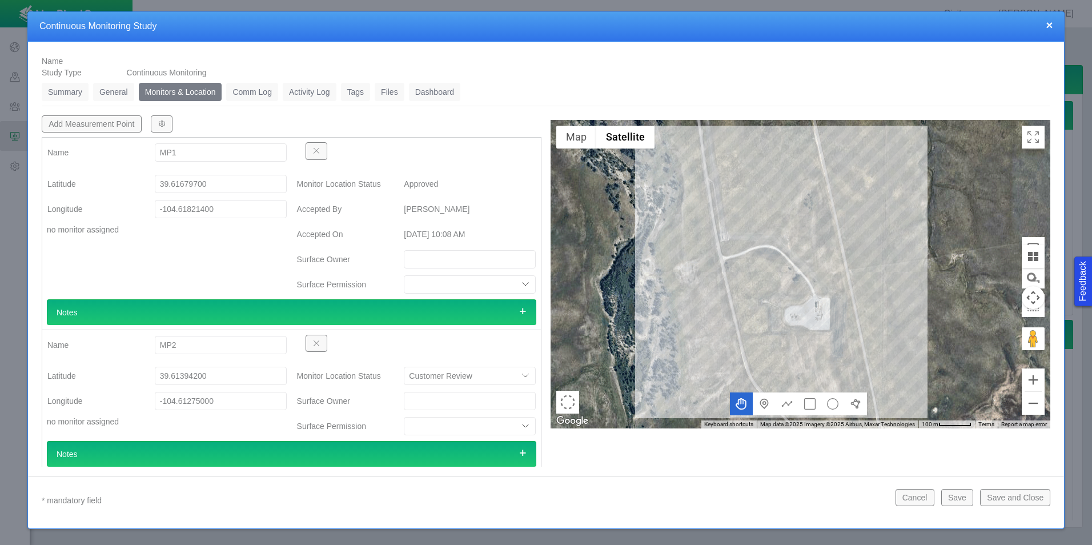
click at [504, 377] on select "Customer Review Suggest other location Approved" at bounding box center [470, 376] width 132 height 18
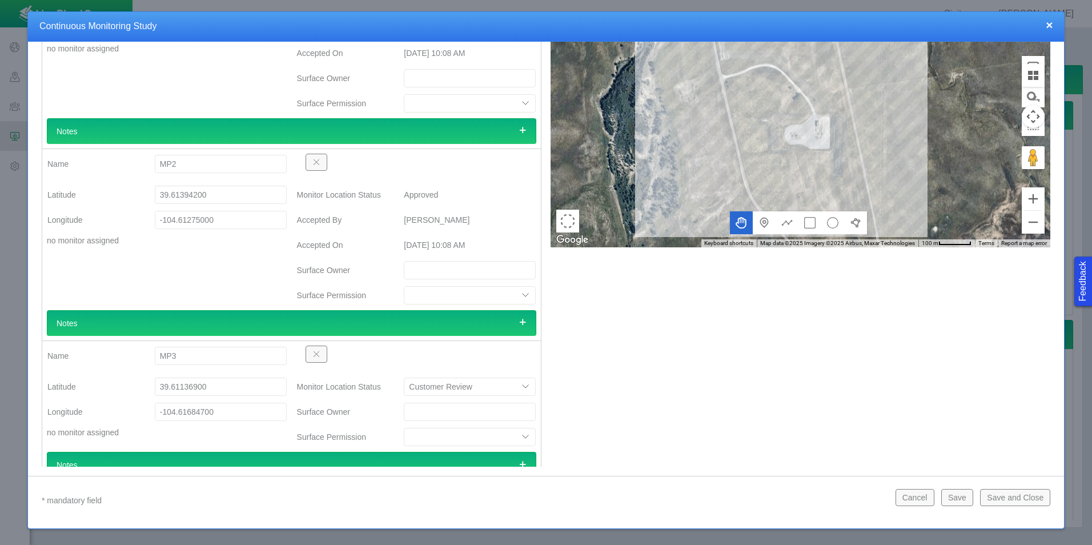
scroll to position [343, 0]
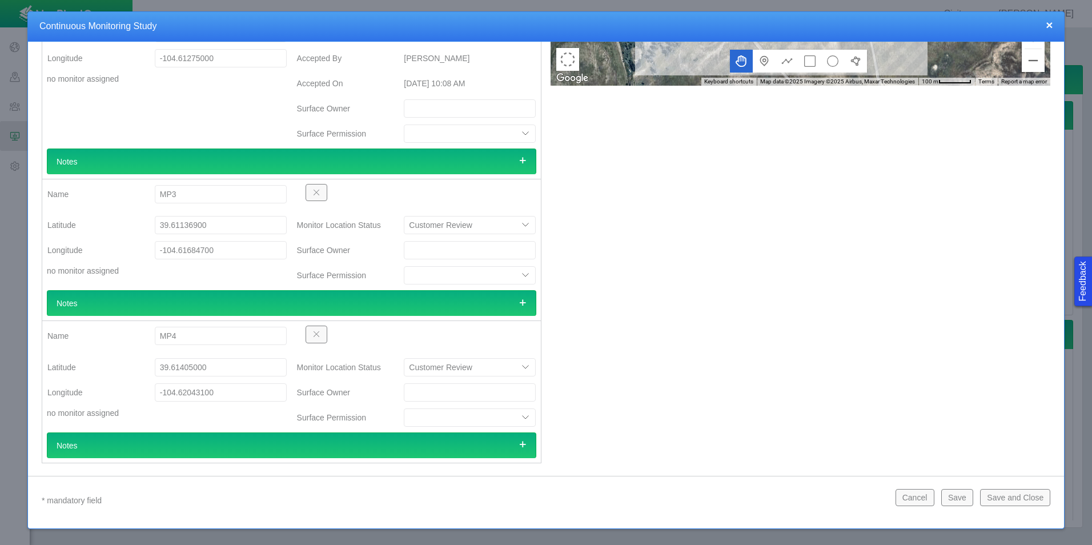
click at [480, 227] on select "Customer Review Suggest other location Approved" at bounding box center [470, 225] width 132 height 18
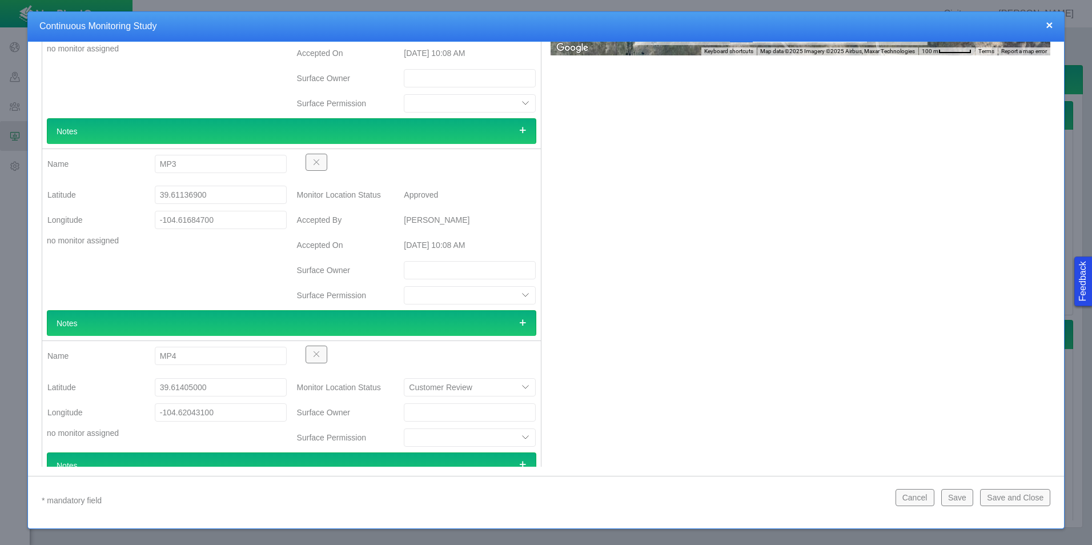
scroll to position [400, 0]
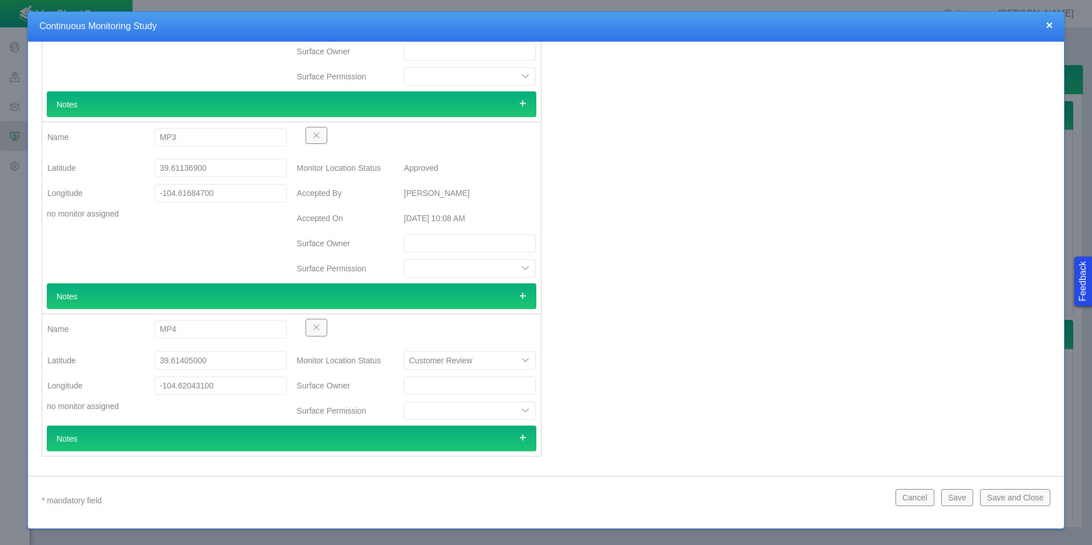
click at [476, 356] on select "Customer Review Suggest other location Approved" at bounding box center [470, 360] width 132 height 18
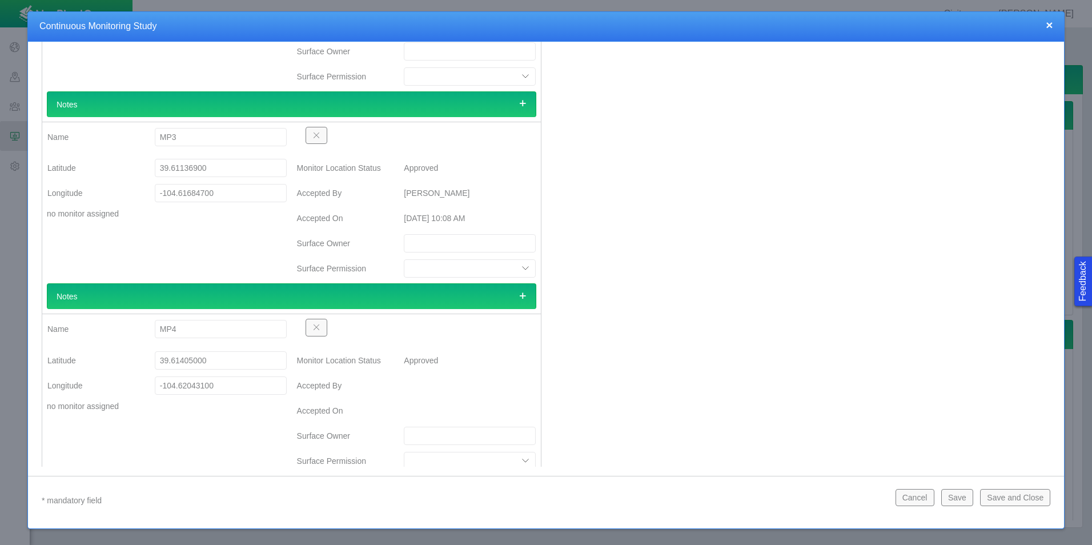
type textarea "x"
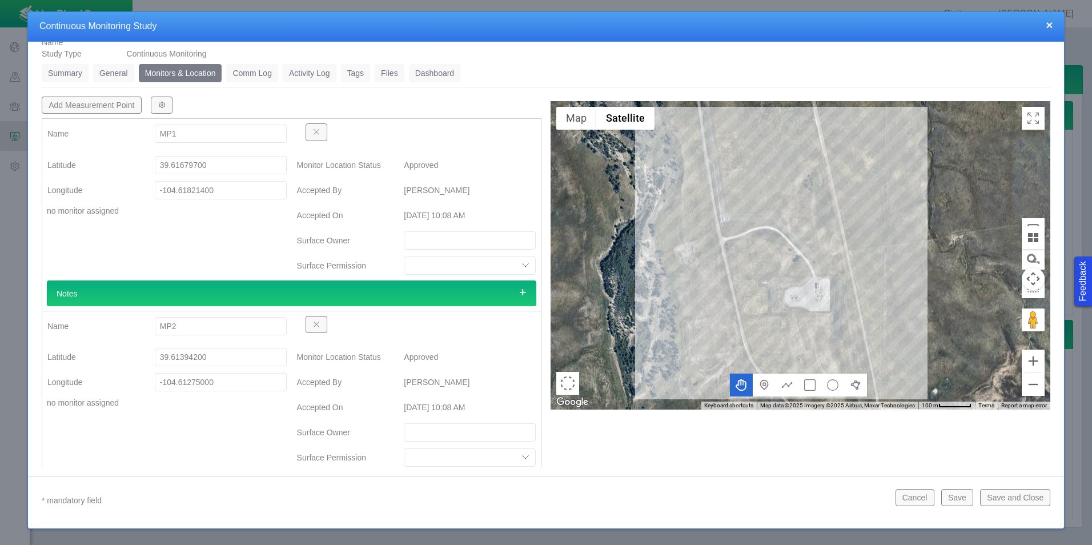
scroll to position [0, 0]
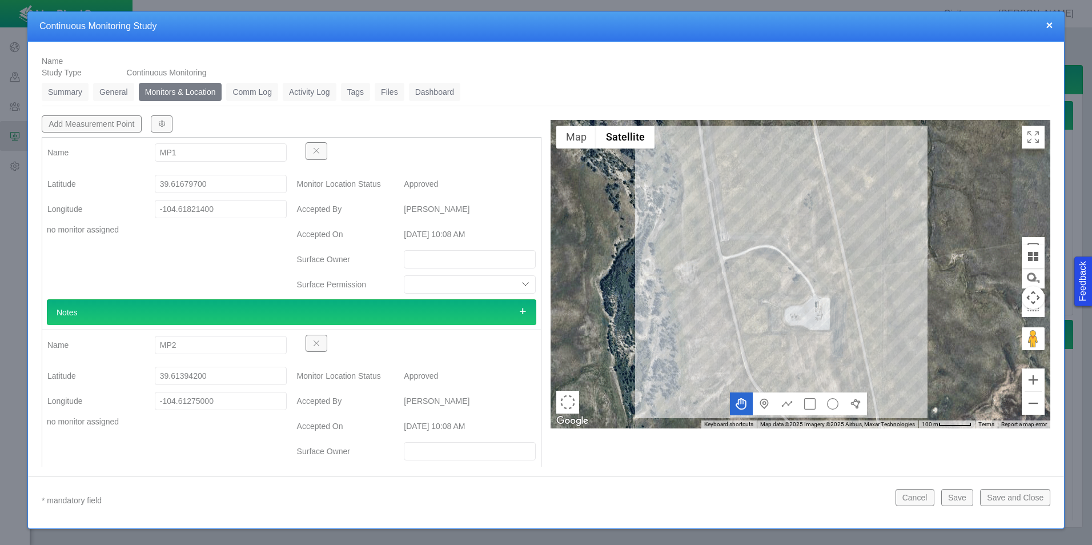
click at [107, 96] on link "General" at bounding box center [113, 92] width 41 height 18
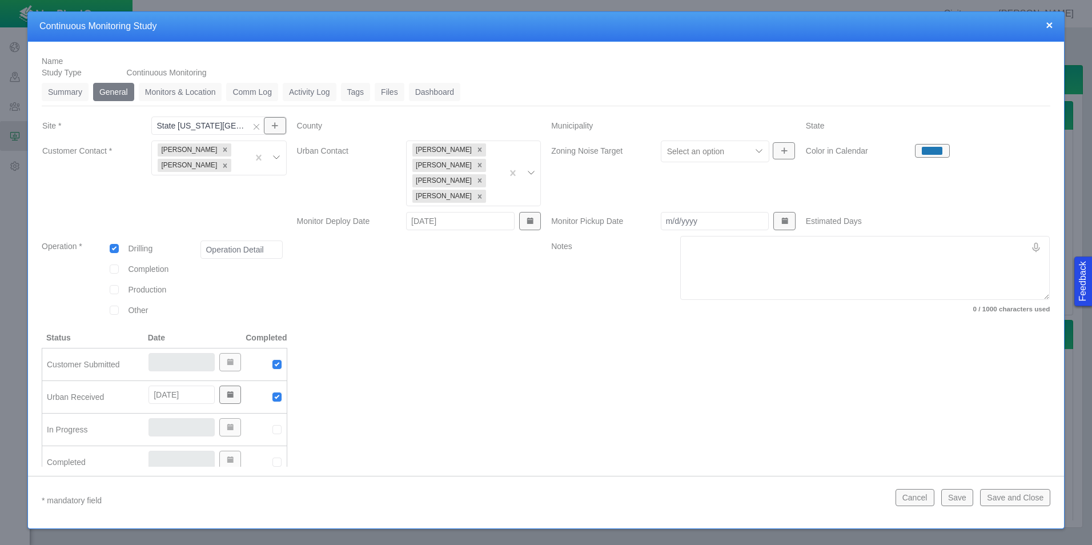
click at [70, 97] on link "Summary" at bounding box center [65, 92] width 47 height 18
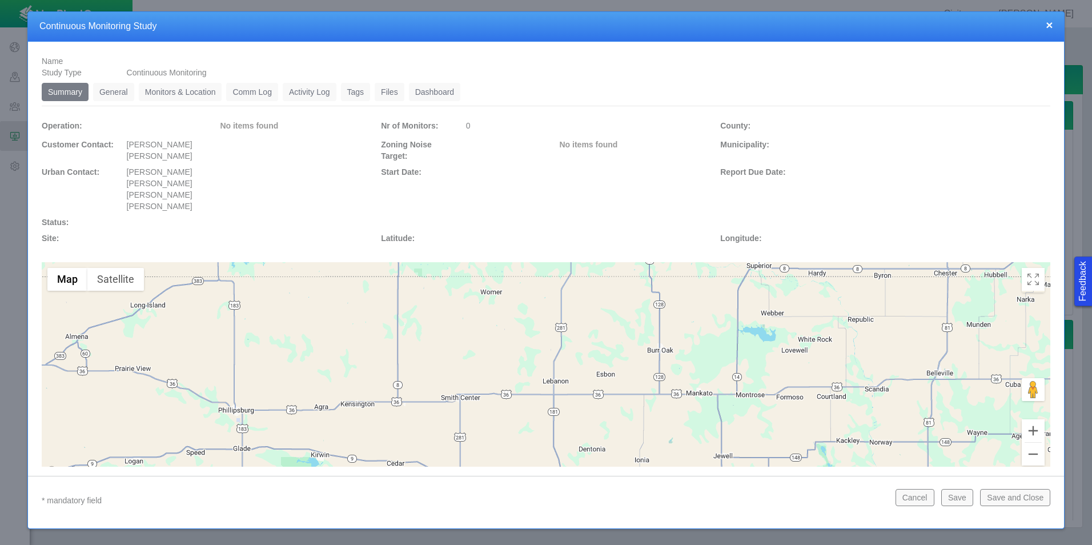
click at [197, 89] on link "Monitors & Location" at bounding box center [180, 92] width 83 height 18
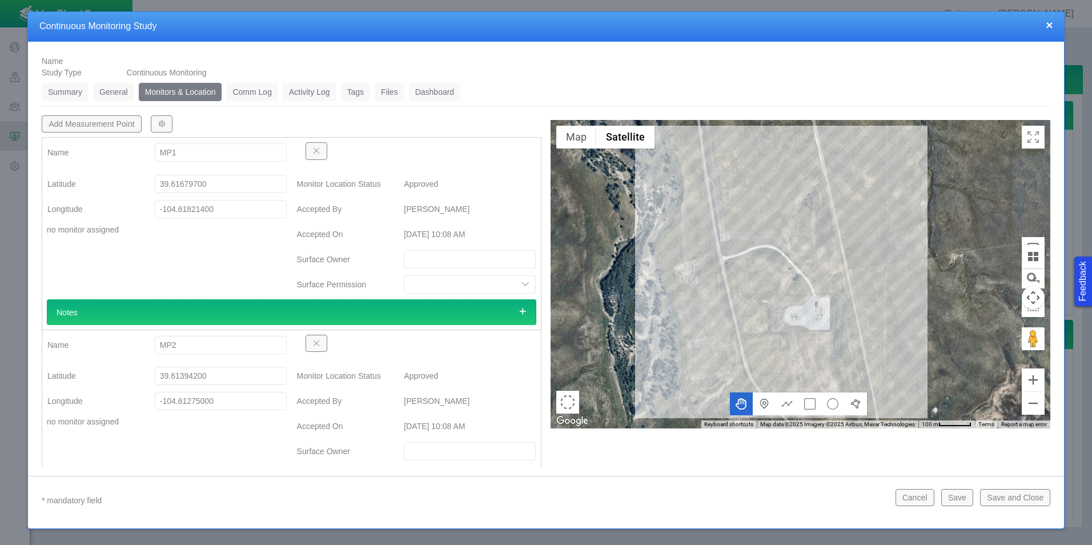
click at [108, 92] on link "General" at bounding box center [113, 92] width 41 height 18
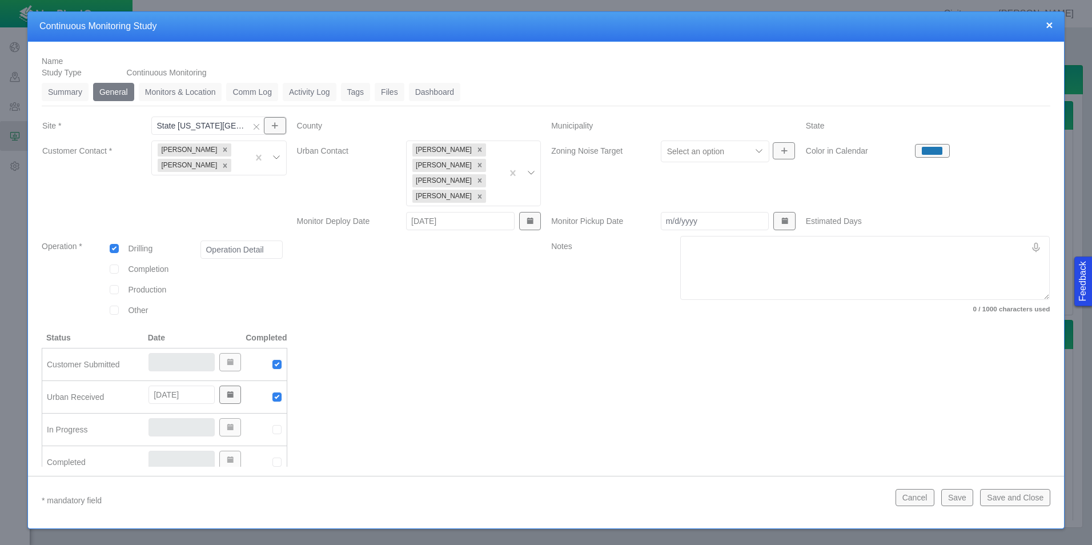
click at [58, 88] on link "Summary" at bounding box center [65, 92] width 47 height 18
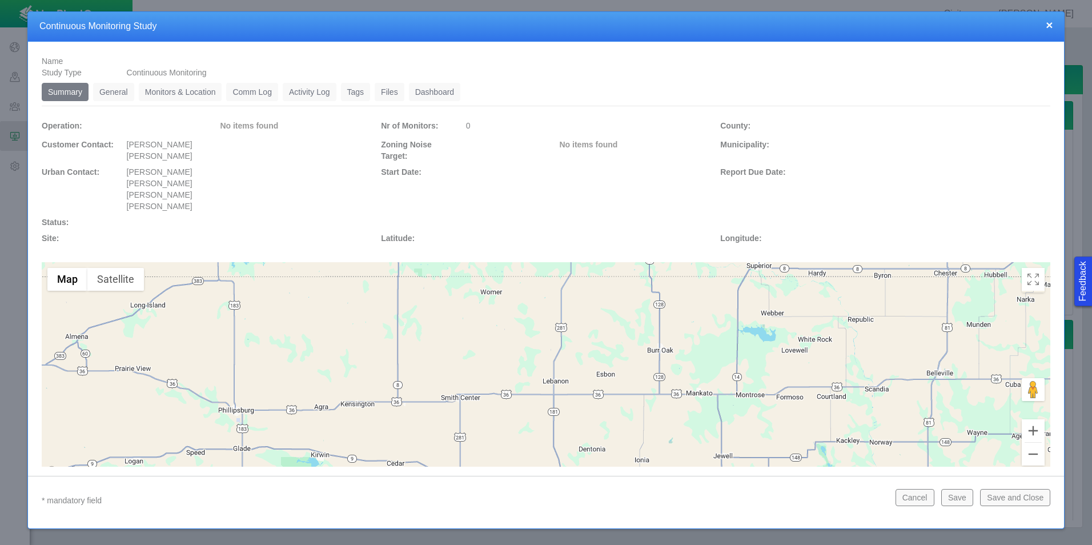
click at [112, 91] on link "General" at bounding box center [113, 92] width 41 height 18
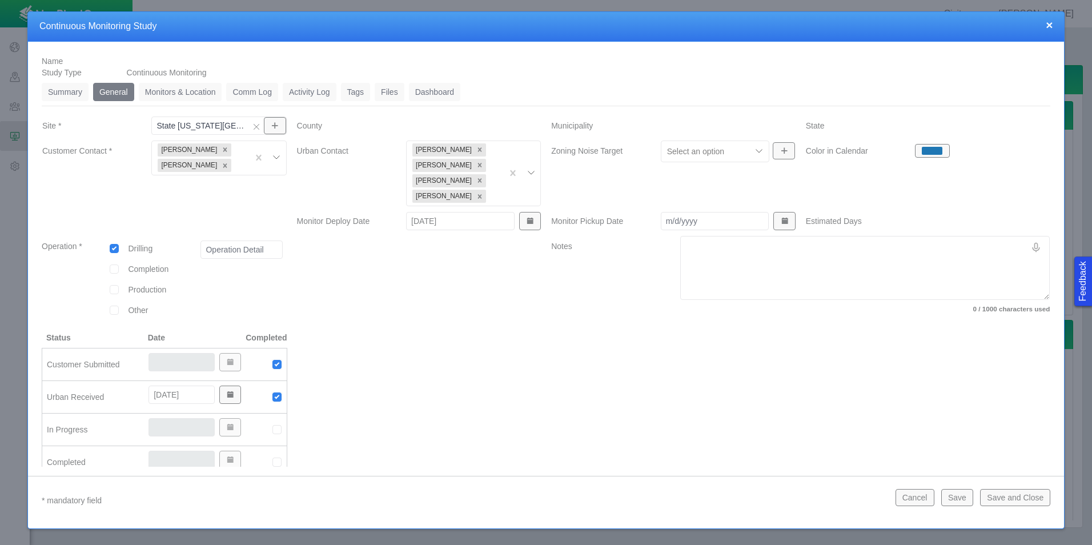
click at [170, 95] on link "Monitors & Location" at bounding box center [180, 92] width 83 height 18
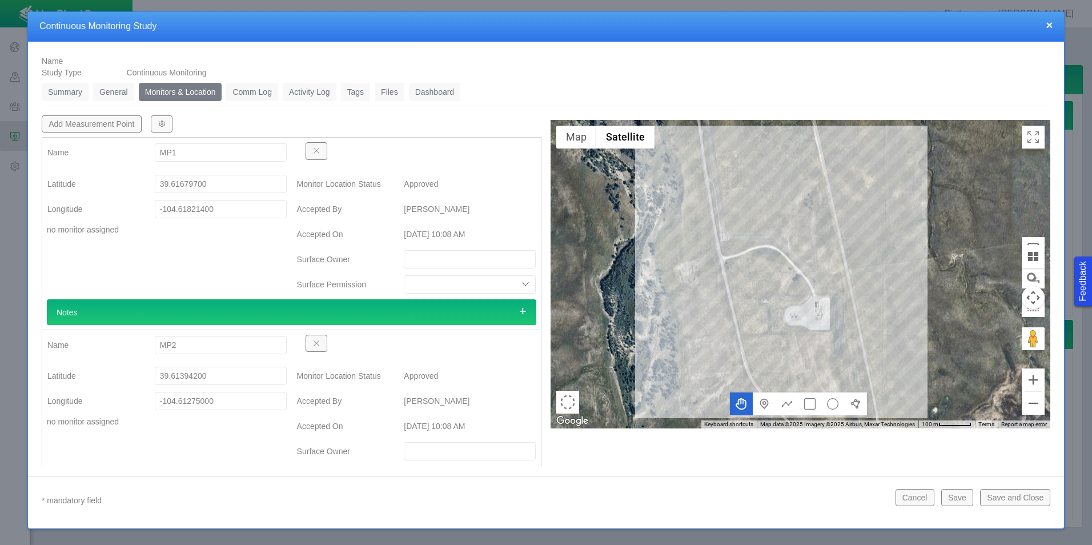
click at [256, 96] on link "Comm Log" at bounding box center [251, 92] width 51 height 18
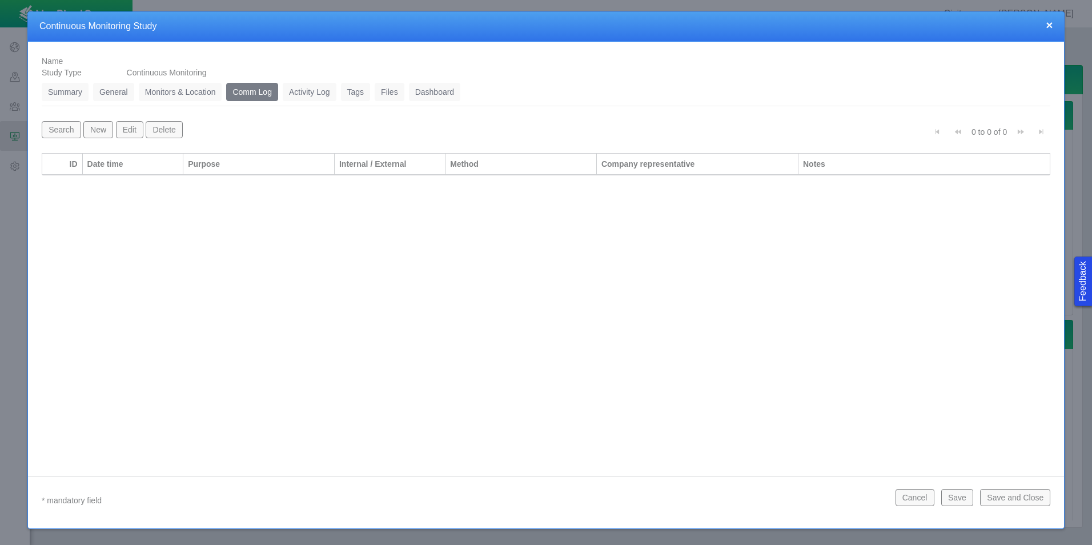
click at [186, 101] on ul "Summary 0 General 0 Monitors & Location 0 Comm Log 0 Activity Log 0 Tags 0 File…" at bounding box center [546, 94] width 1008 height 23
click at [187, 92] on link "Monitors & Location" at bounding box center [180, 92] width 83 height 18
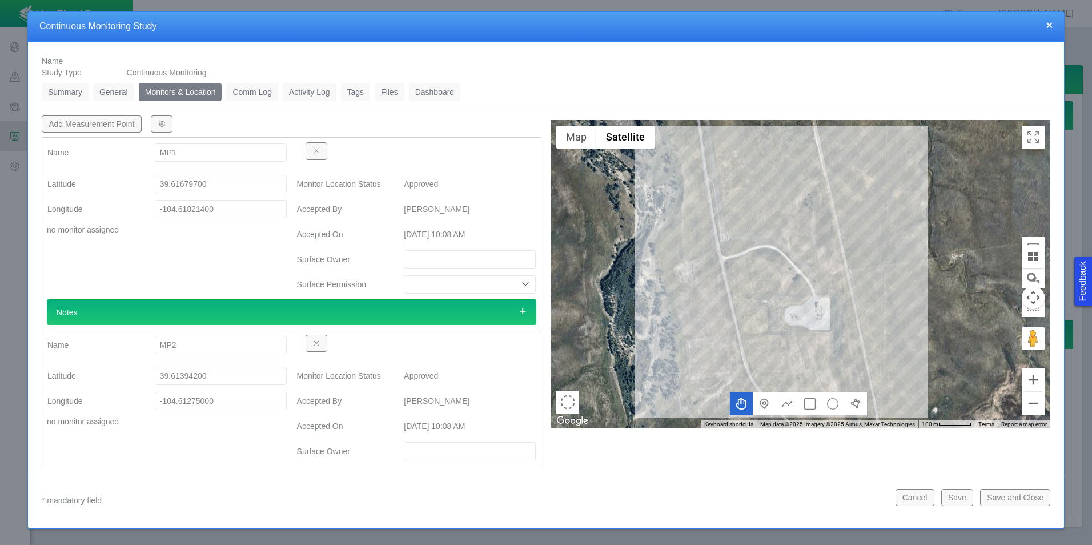
click at [81, 92] on link "Summary" at bounding box center [65, 92] width 47 height 18
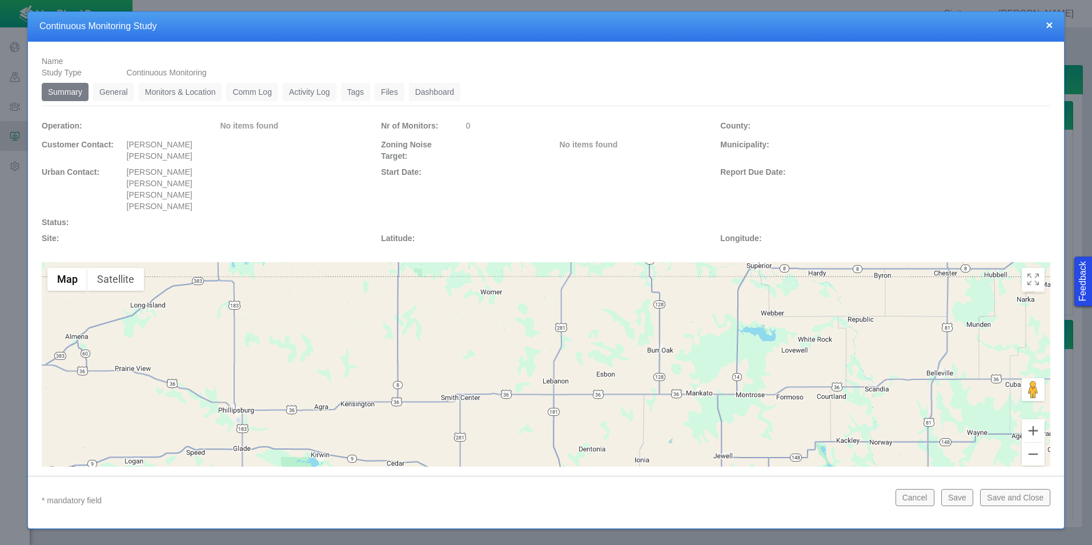
click at [1004, 496] on button "Save and Close" at bounding box center [1015, 497] width 70 height 17
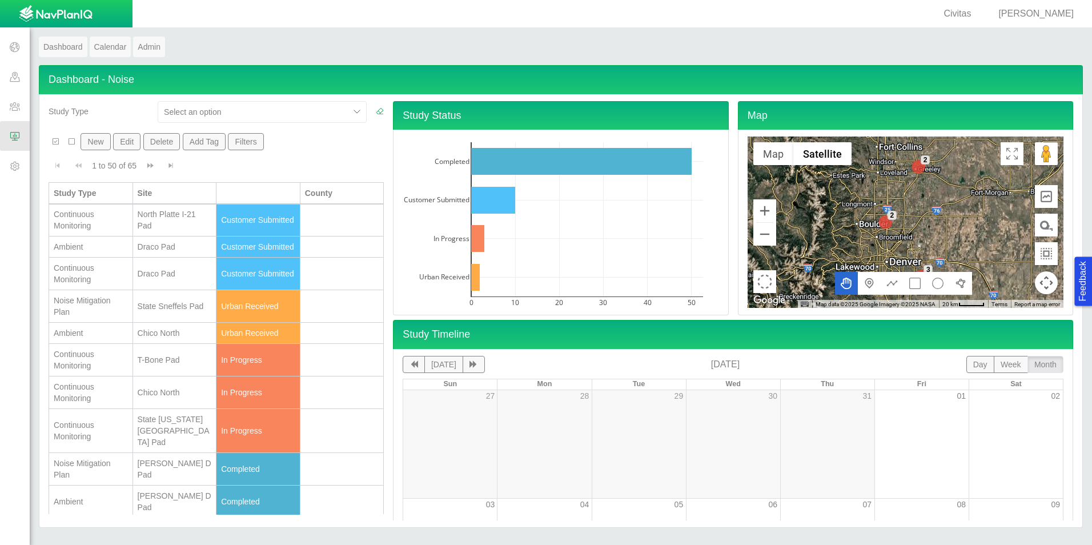
scroll to position [285, 0]
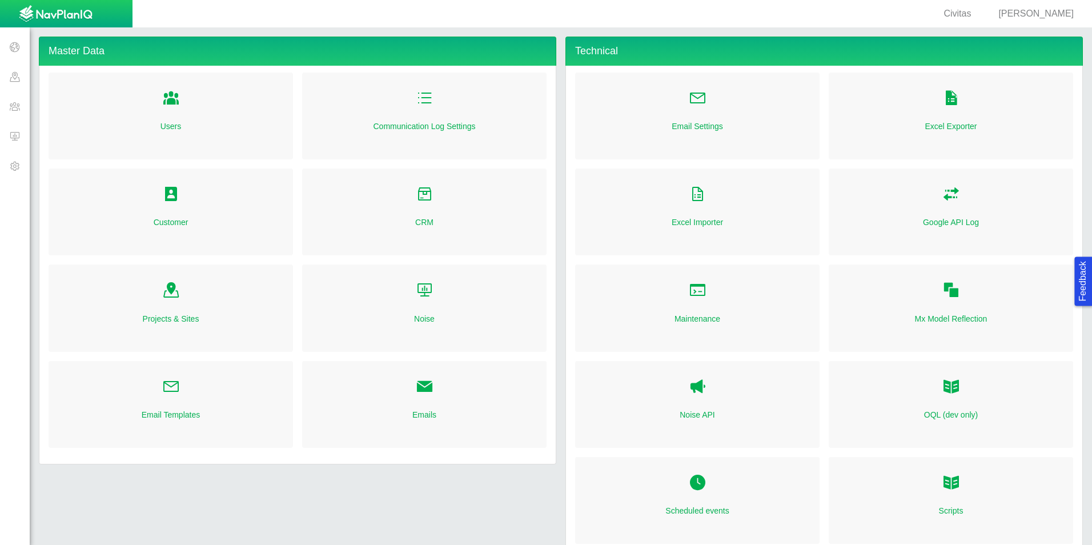
click at [8, 134] on span at bounding box center [15, 136] width 30 height 30
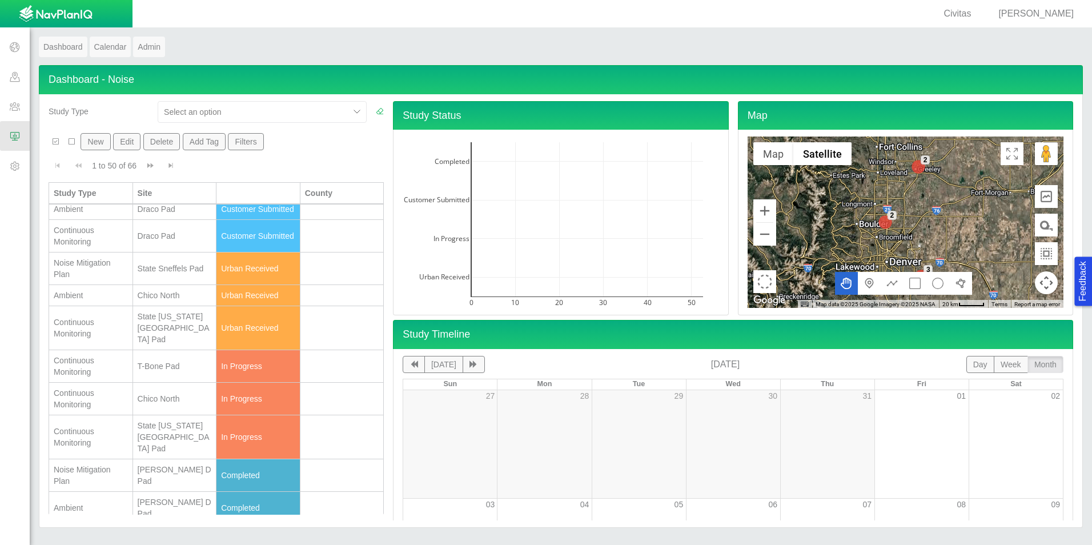
scroll to position [285, 0]
